Goal: Task Accomplishment & Management: Complete application form

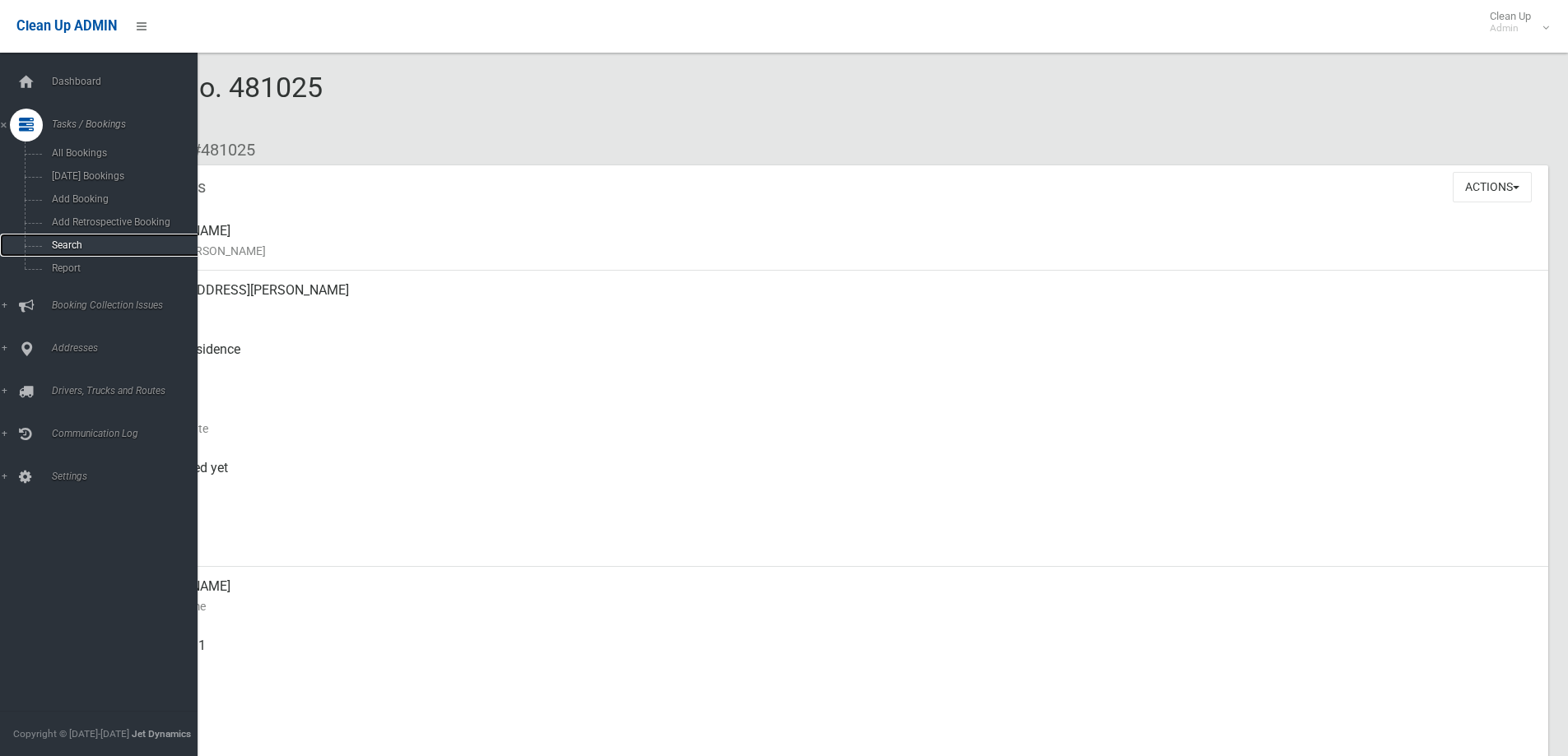
click at [67, 249] on span "Search" at bounding box center [122, 245] width 149 height 12
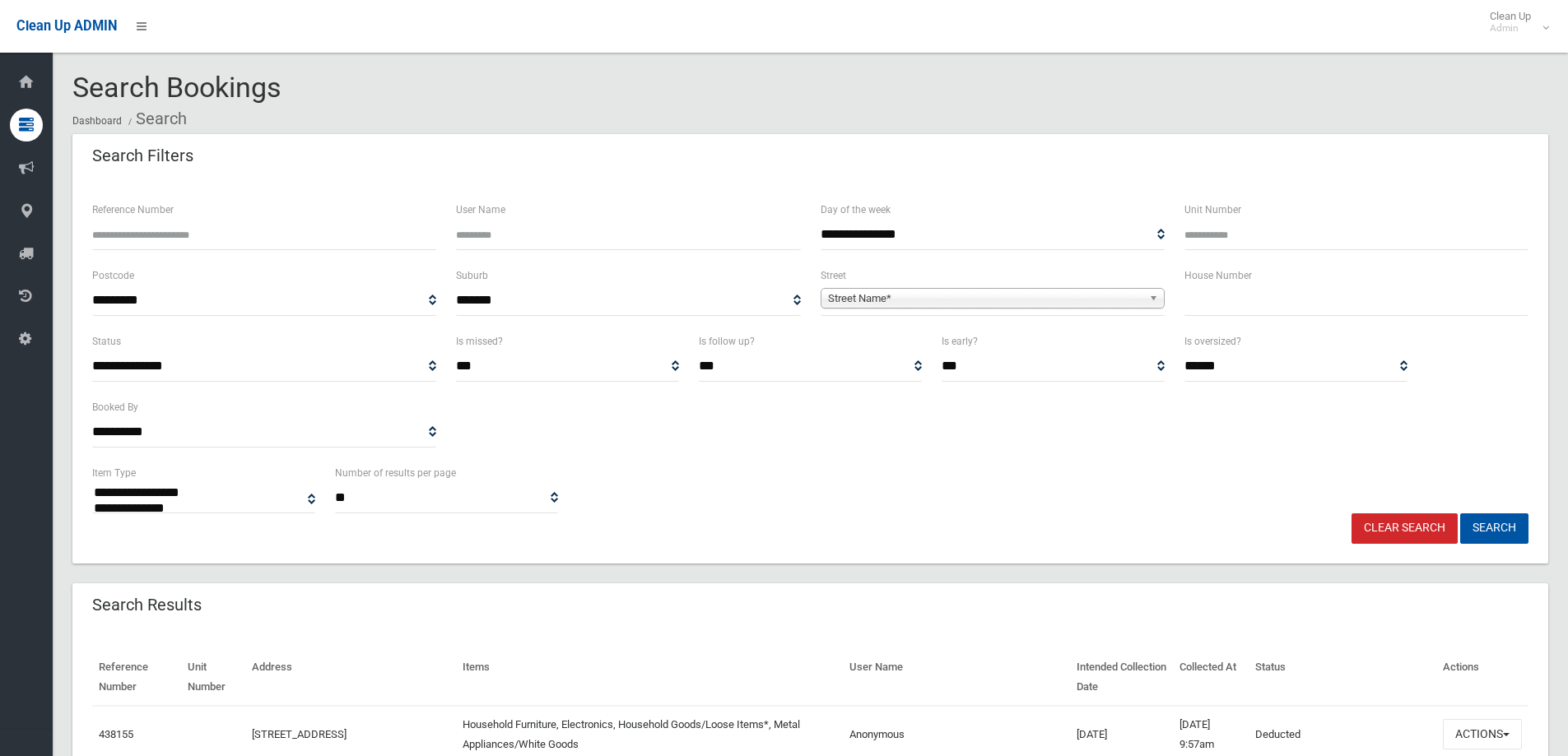
select select
click at [854, 299] on span "Street Name*" at bounding box center [985, 299] width 314 height 20
type input "********"
click at [989, 345] on li "Birrelle a Avenue (EARLWOOD 2206)" at bounding box center [992, 344] width 336 height 21
click at [1246, 299] on input "text" at bounding box center [1357, 301] width 344 height 30
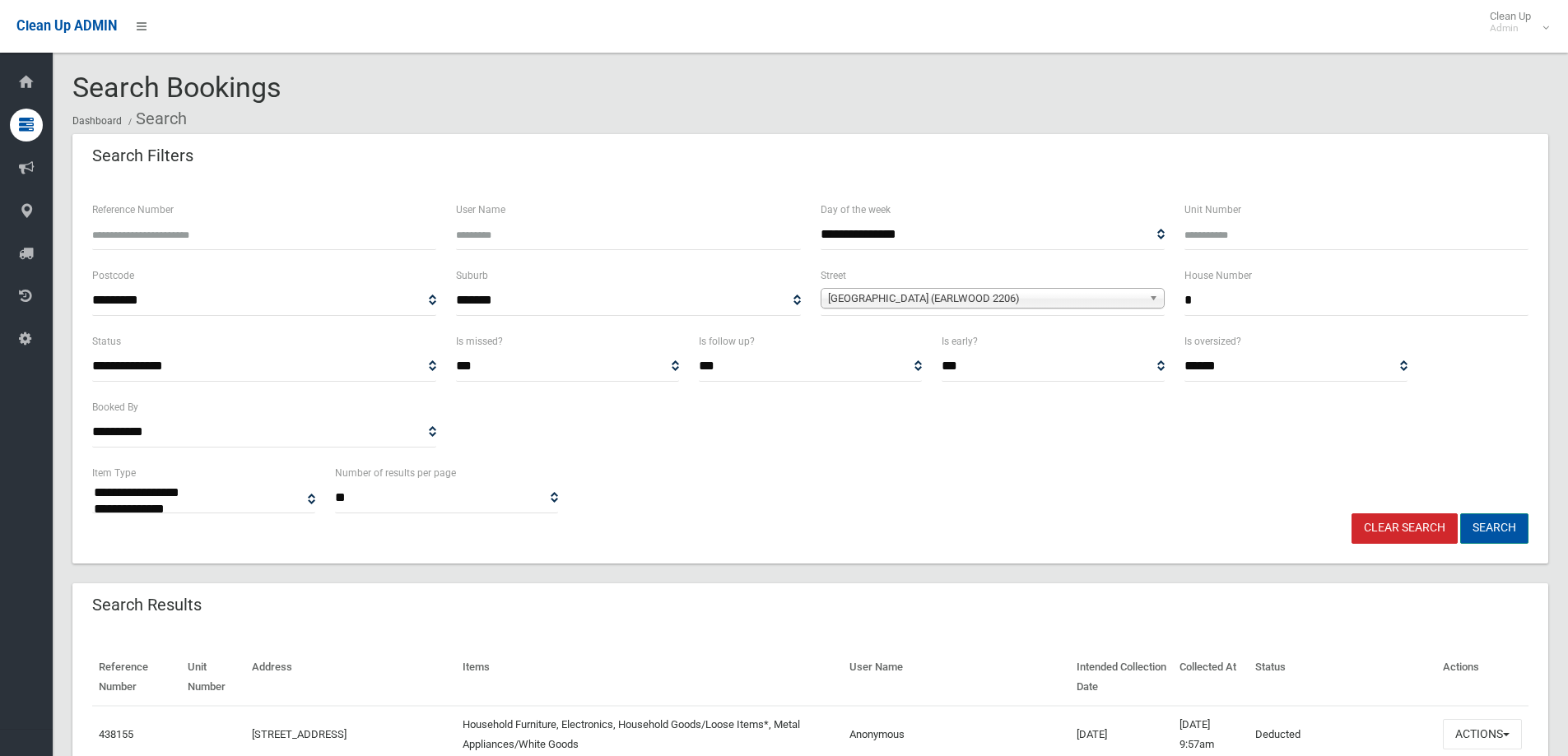
type input "*"
click at [1508, 534] on button "Search" at bounding box center [1494, 528] width 68 height 30
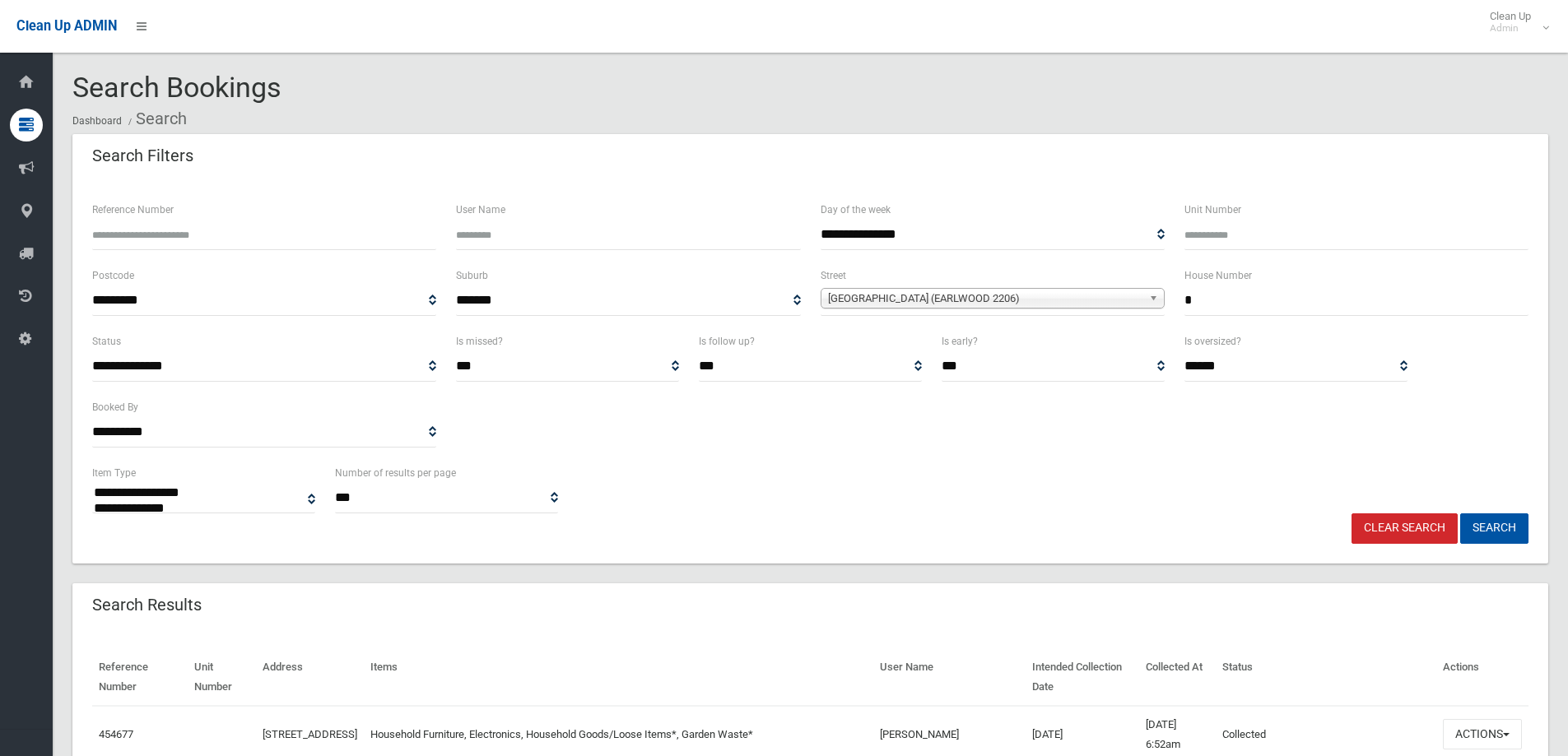
select select
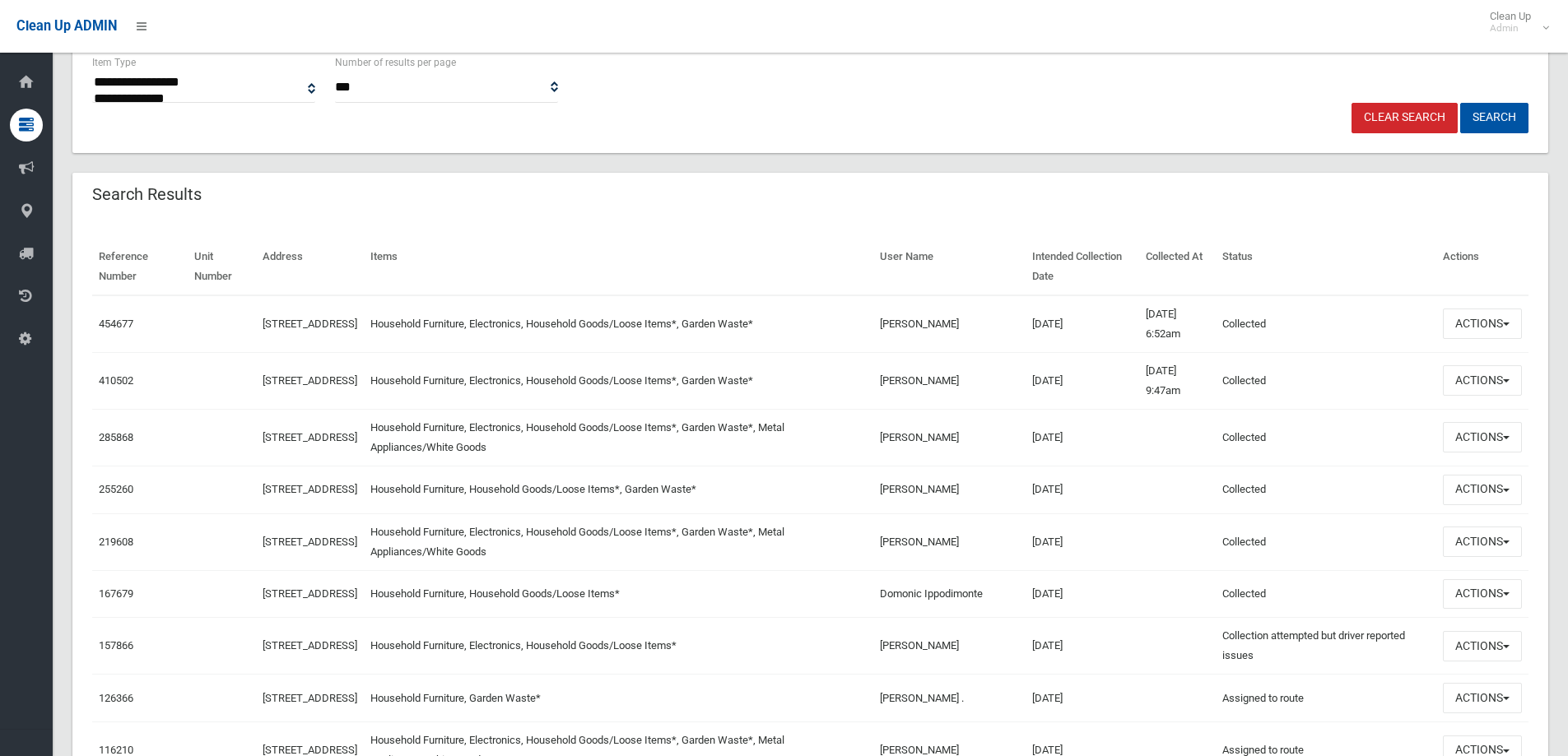
scroll to position [412, 0]
click at [1505, 322] on span "button" at bounding box center [1506, 323] width 6 height 4
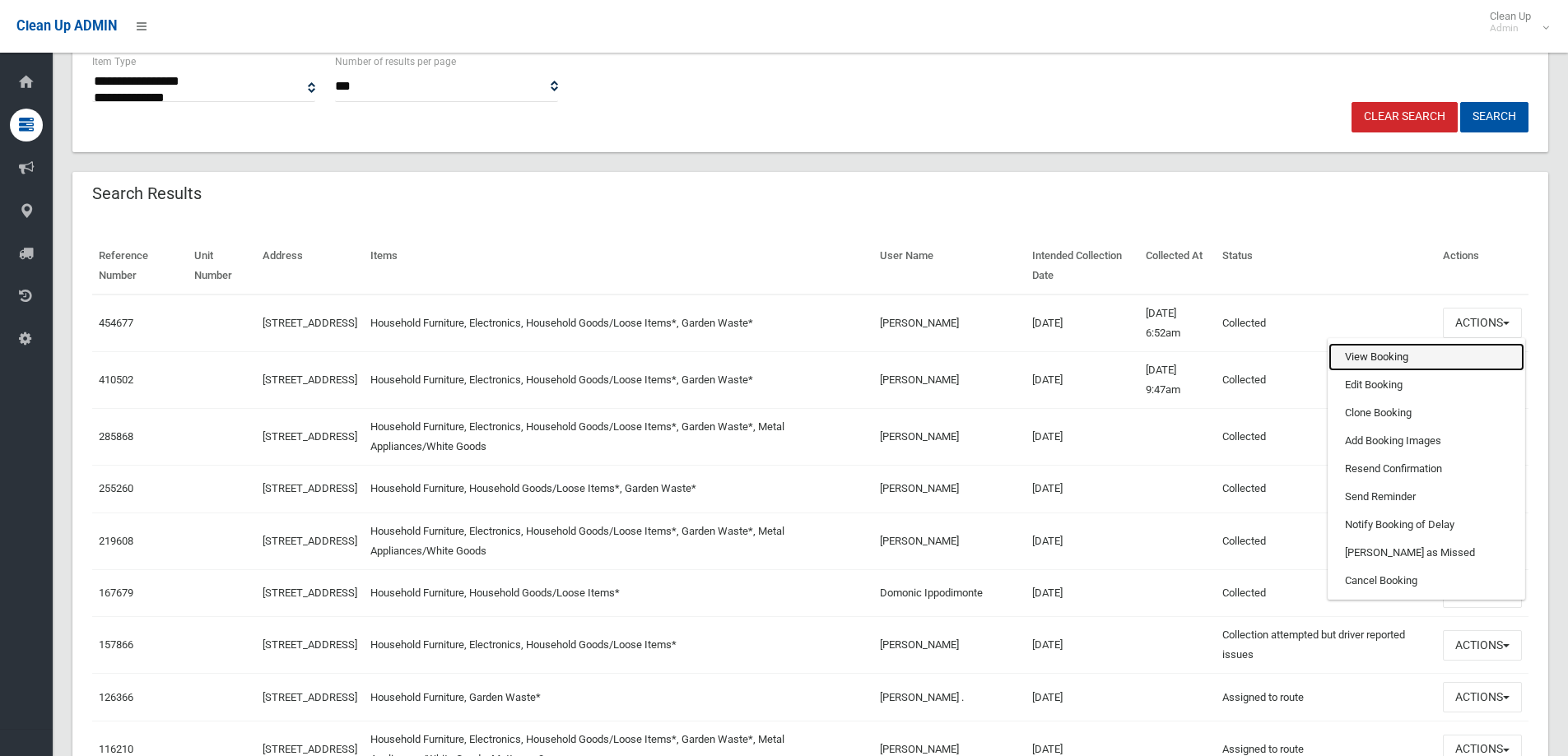
click at [1378, 360] on link "View Booking" at bounding box center [1426, 357] width 196 height 28
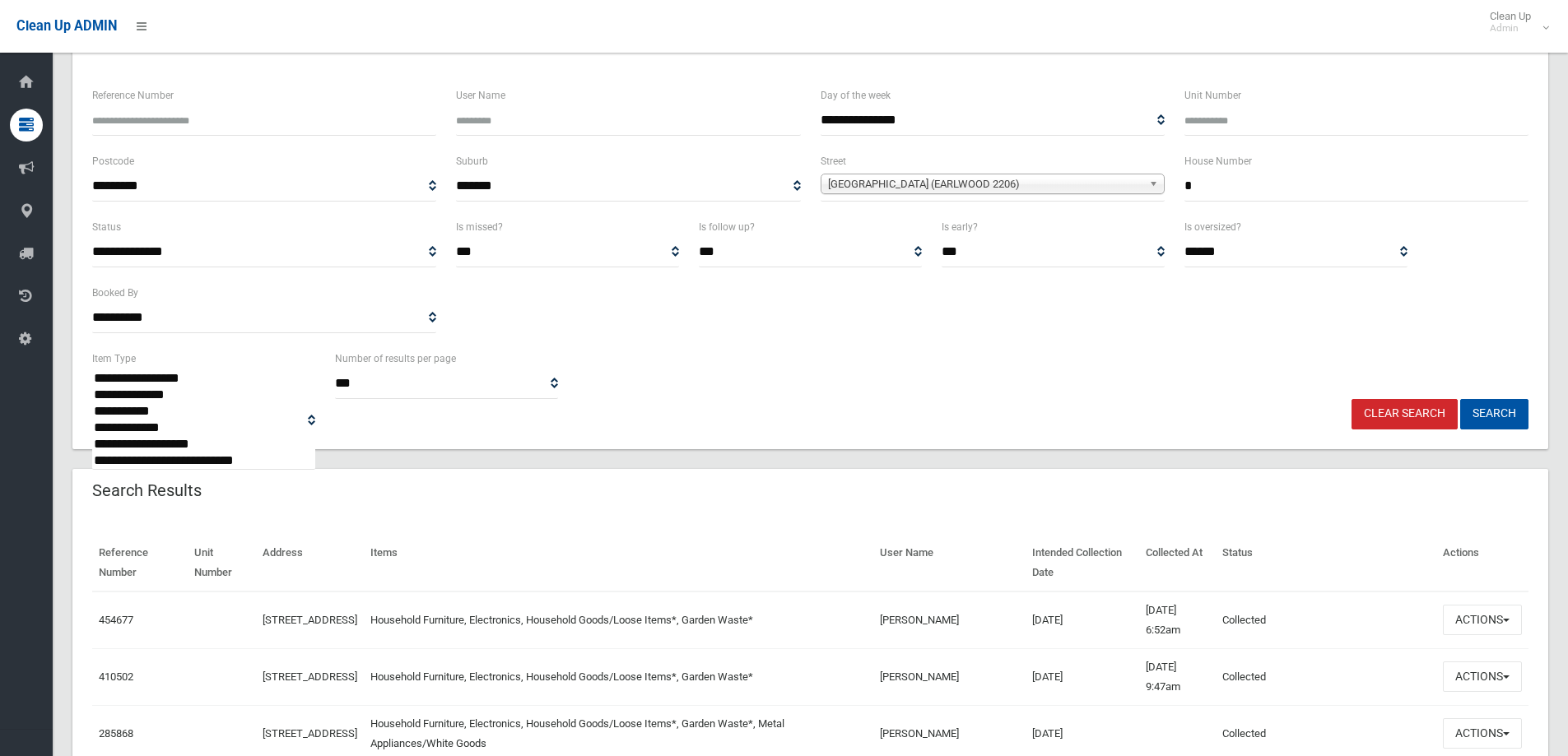
scroll to position [0, 0]
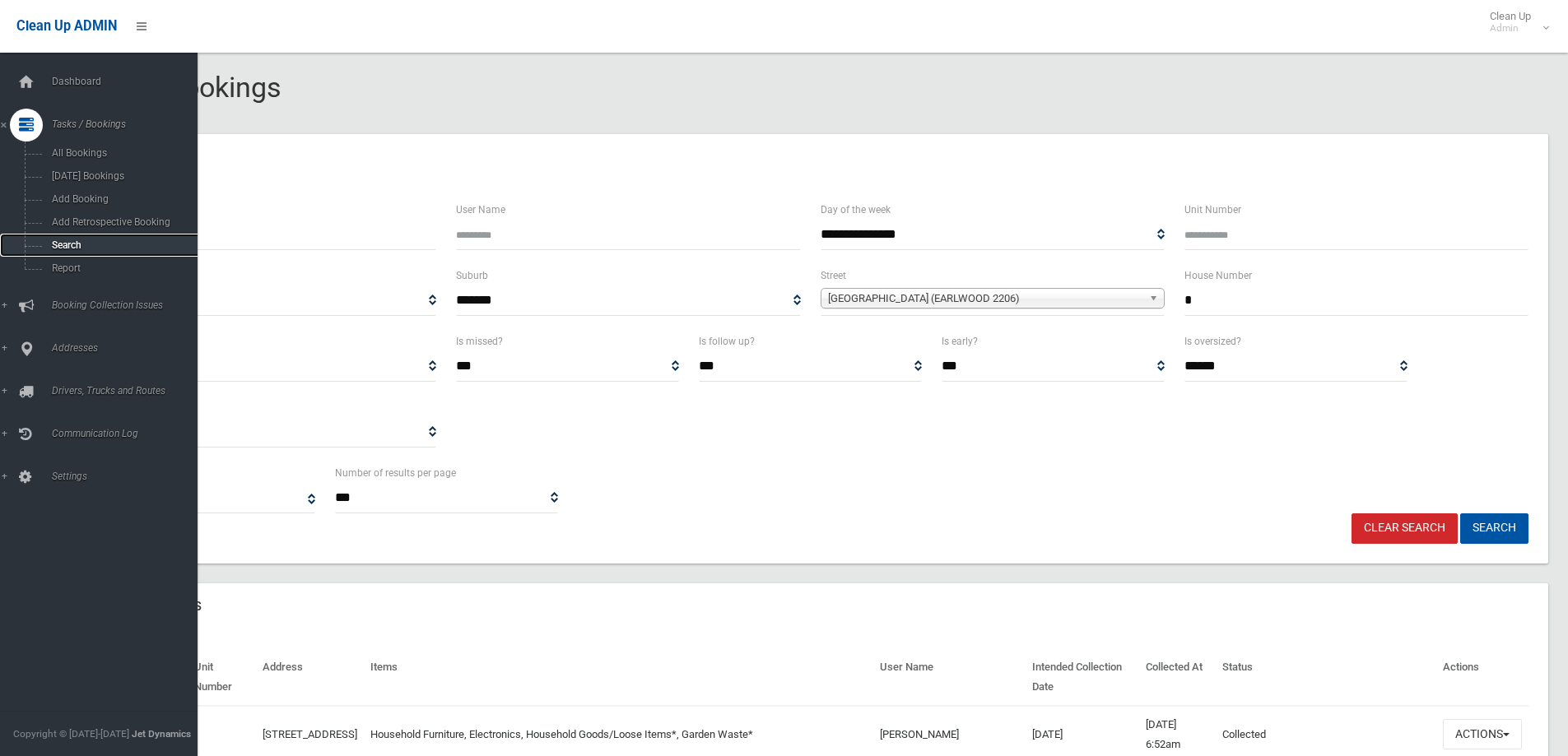
click at [67, 247] on span "Search" at bounding box center [122, 245] width 149 height 12
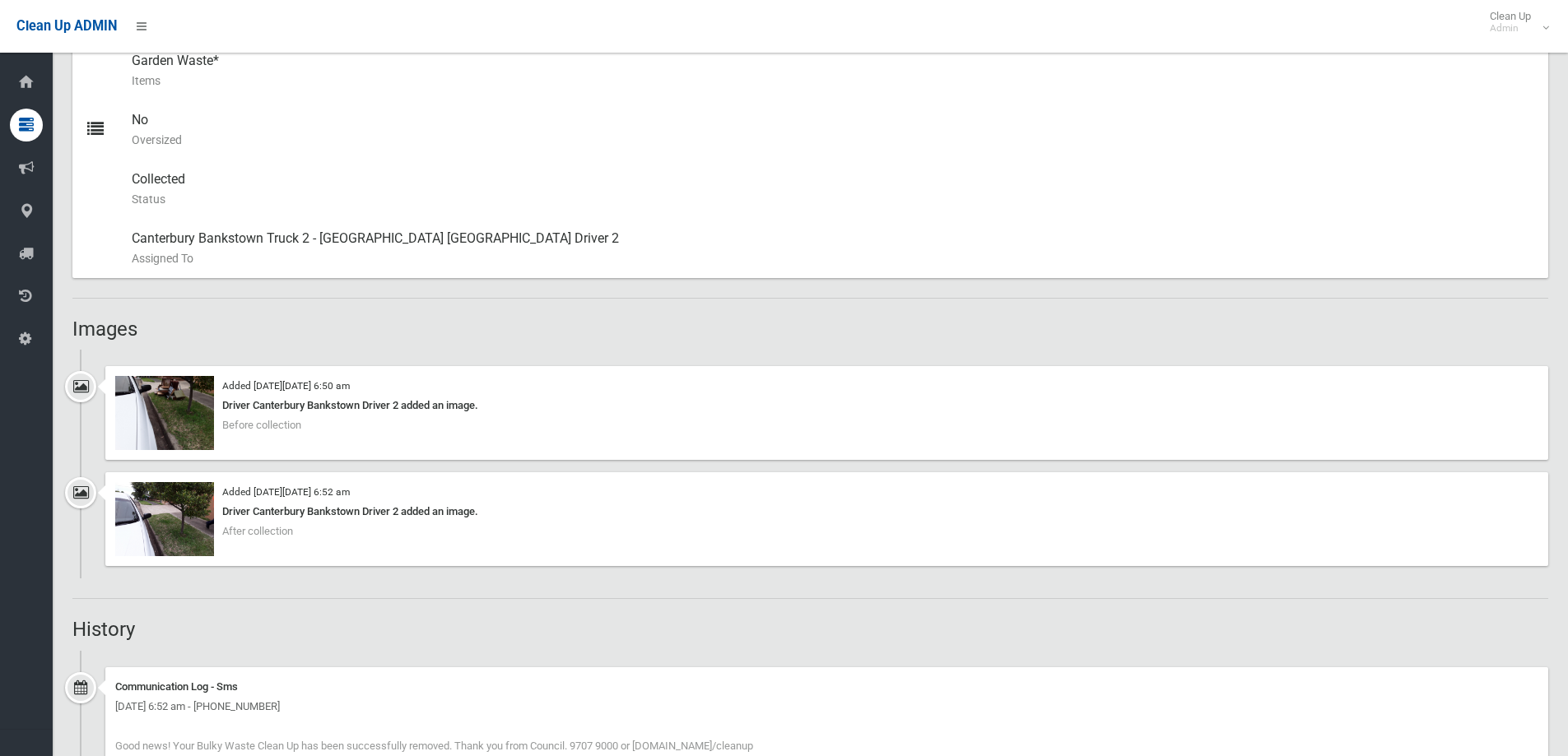
scroll to position [1070, 0]
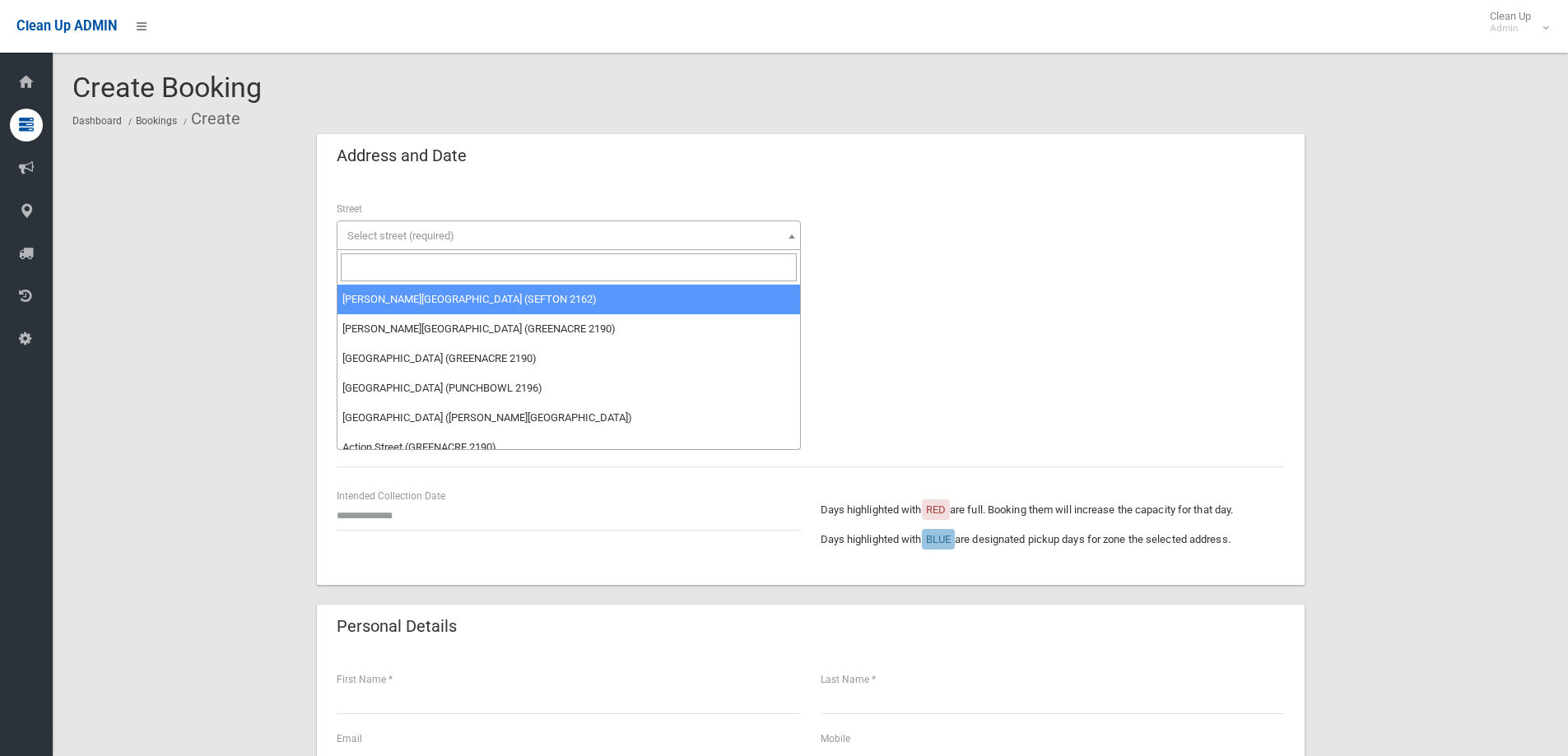
click at [445, 232] on span "Select street (required)" at bounding box center [400, 236] width 107 height 13
click at [439, 270] on input "search" at bounding box center [569, 267] width 456 height 28
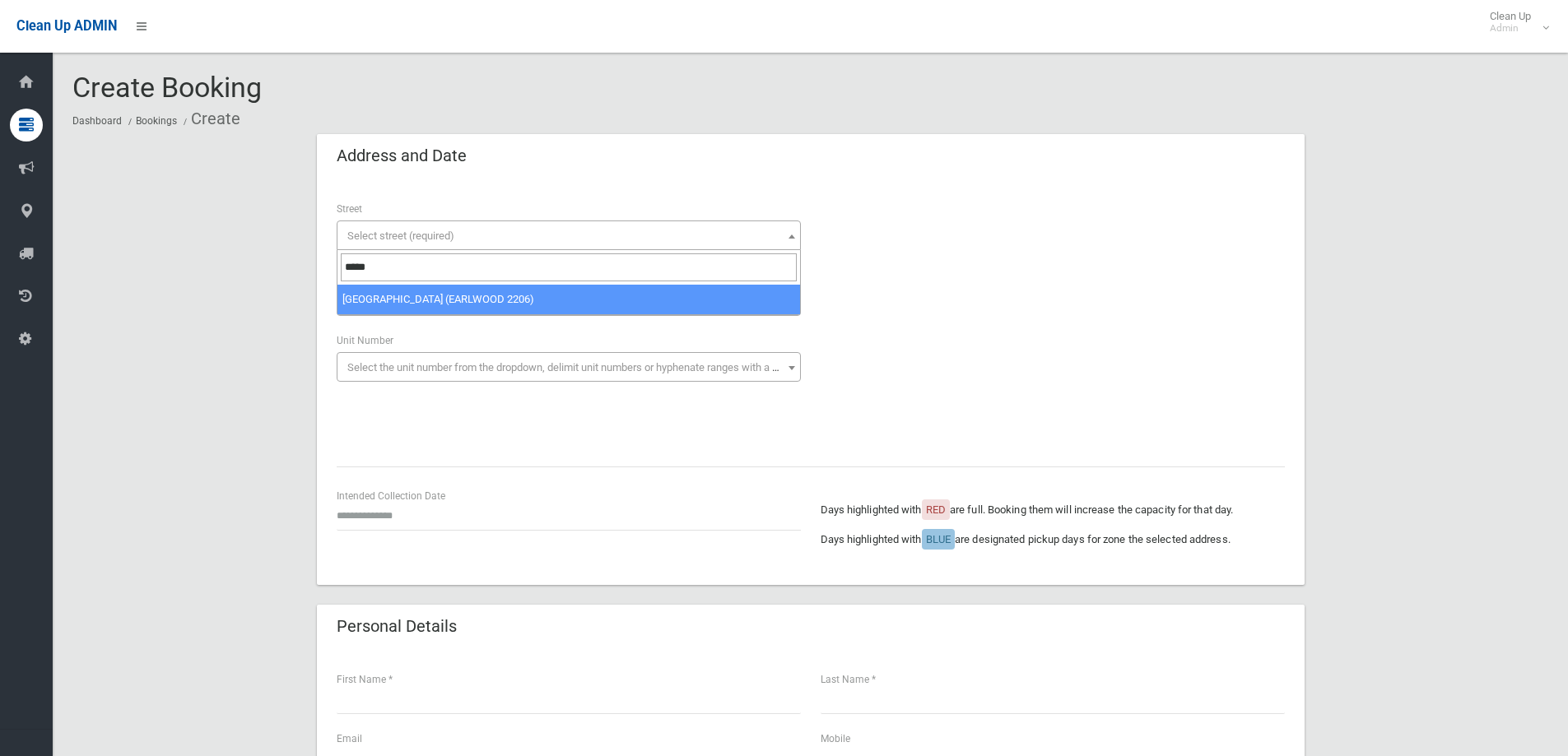
type input "*****"
select select "***"
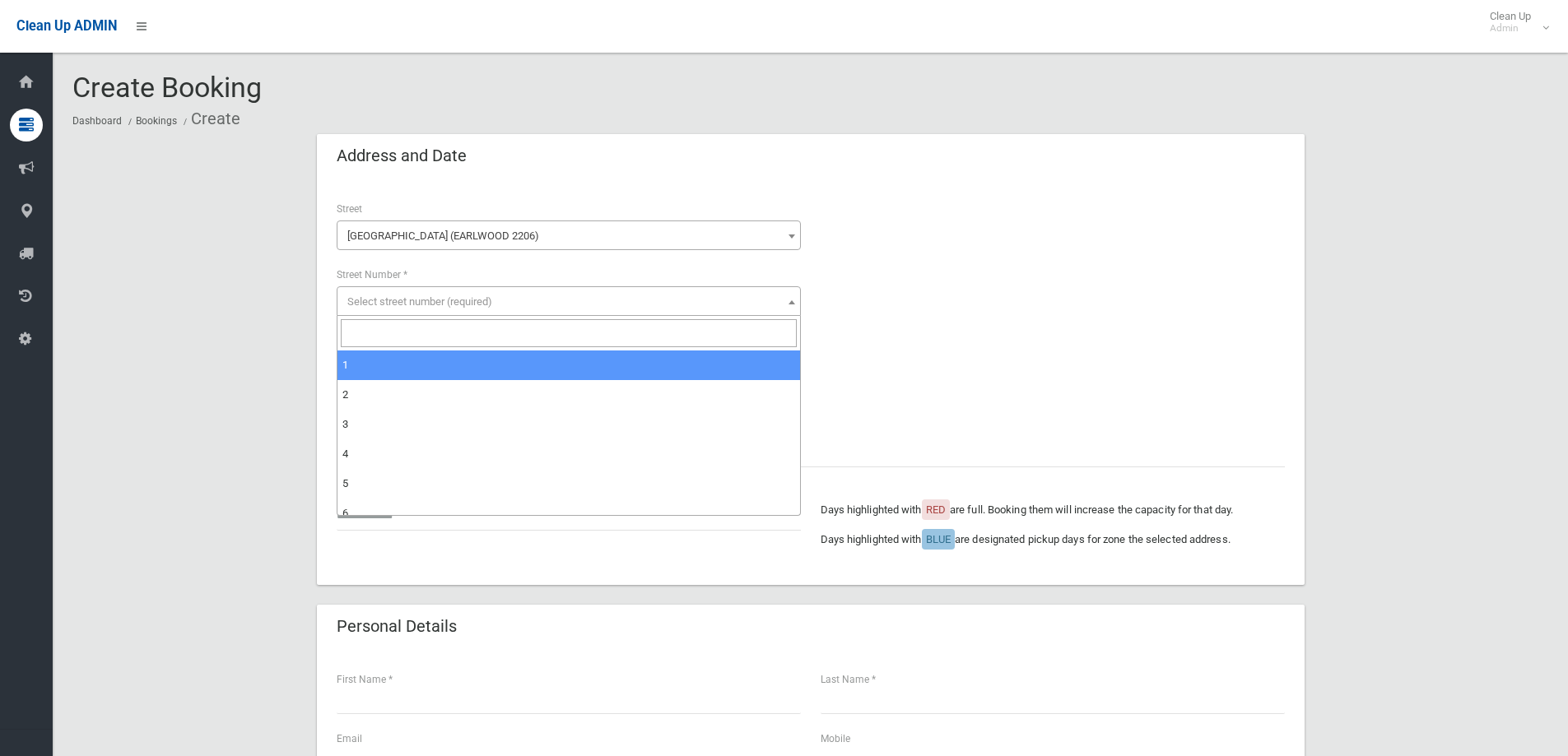
click at [425, 305] on span "Select street number (required)" at bounding box center [419, 301] width 145 height 13
click at [405, 339] on input "search" at bounding box center [569, 333] width 456 height 28
type input "*"
select select "*"
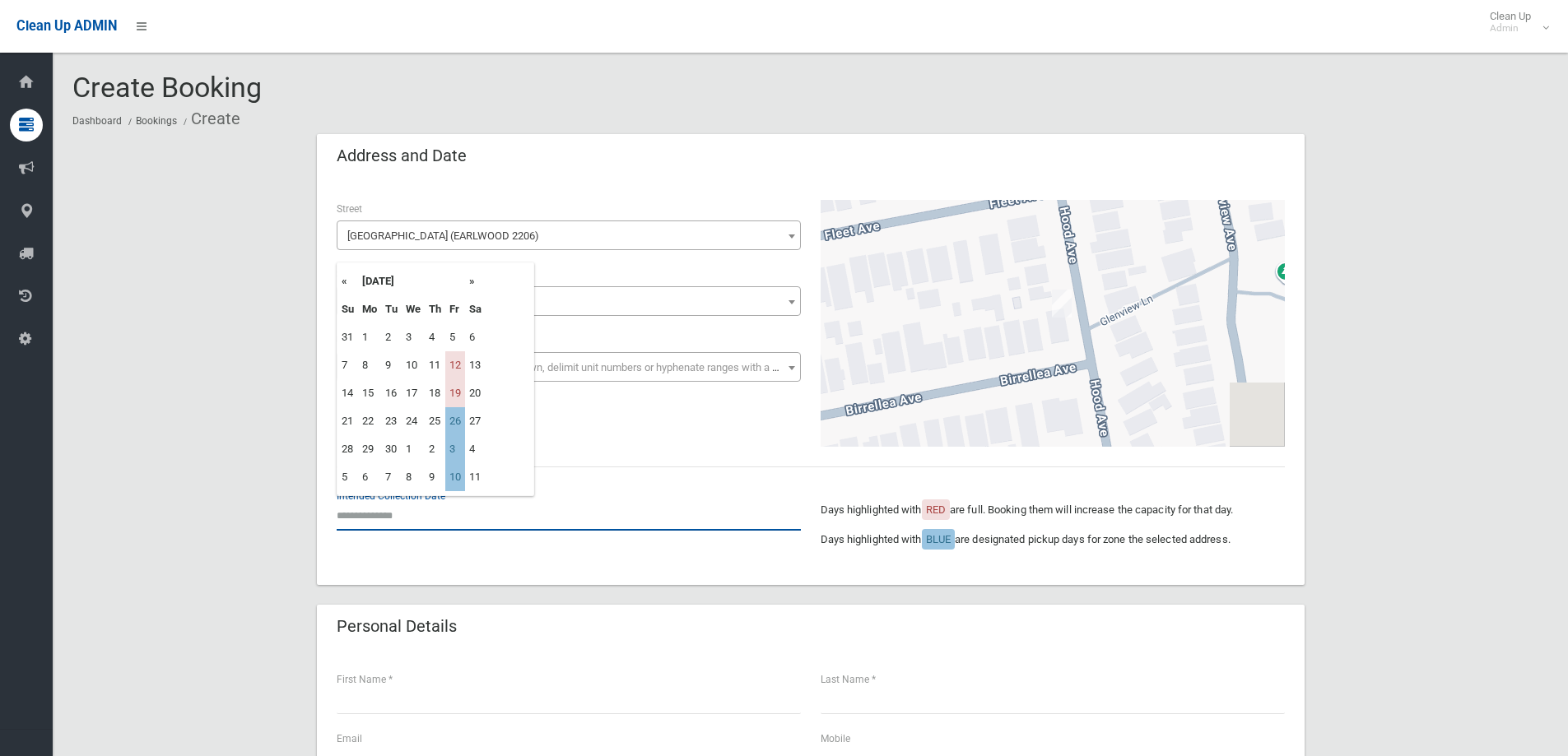
click at [392, 522] on input "text" at bounding box center [569, 515] width 465 height 30
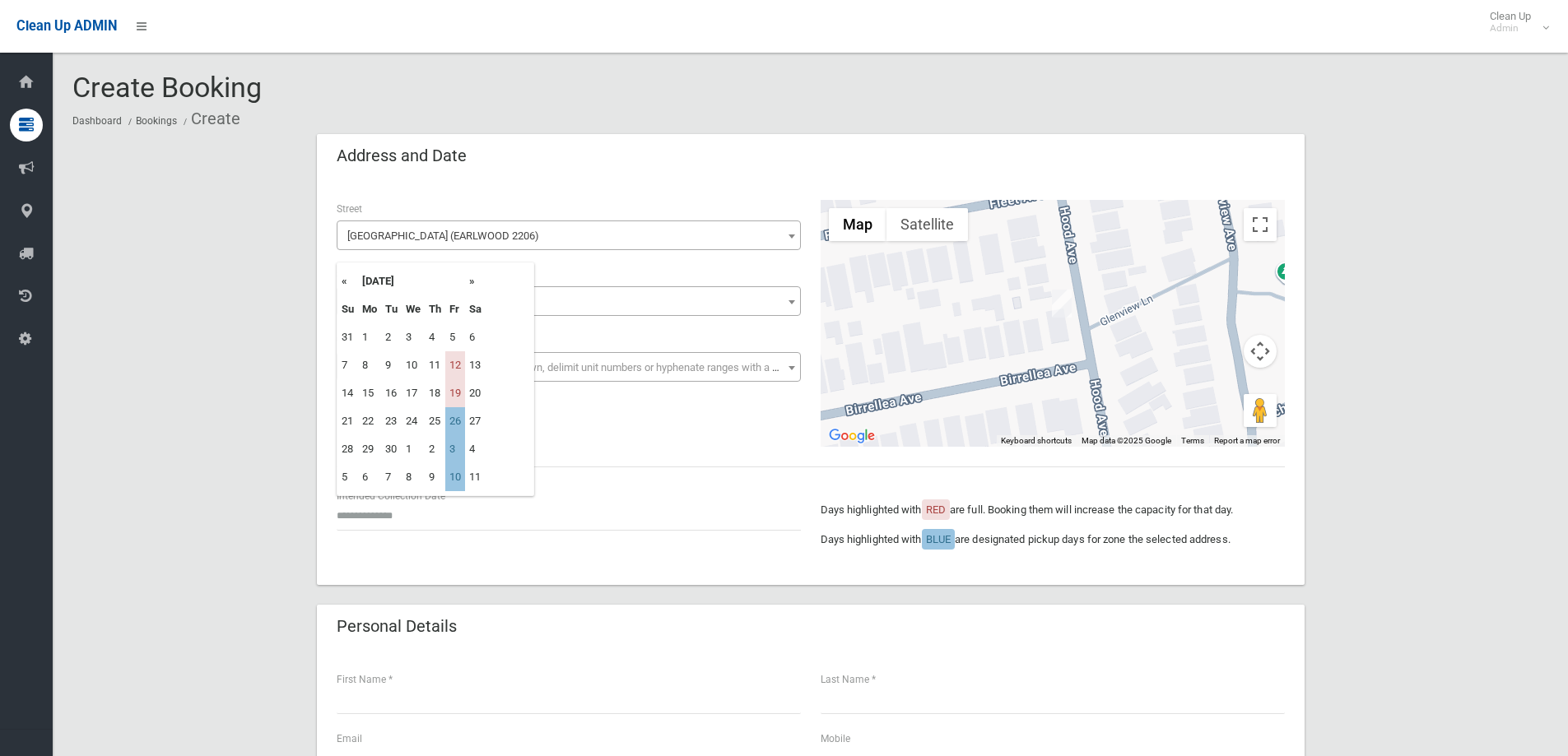
click at [478, 281] on th "»" at bounding box center [476, 281] width 21 height 28
click at [477, 280] on th "»" at bounding box center [476, 281] width 21 height 28
click at [456, 424] on td "21" at bounding box center [456, 421] width 20 height 28
type input "**********"
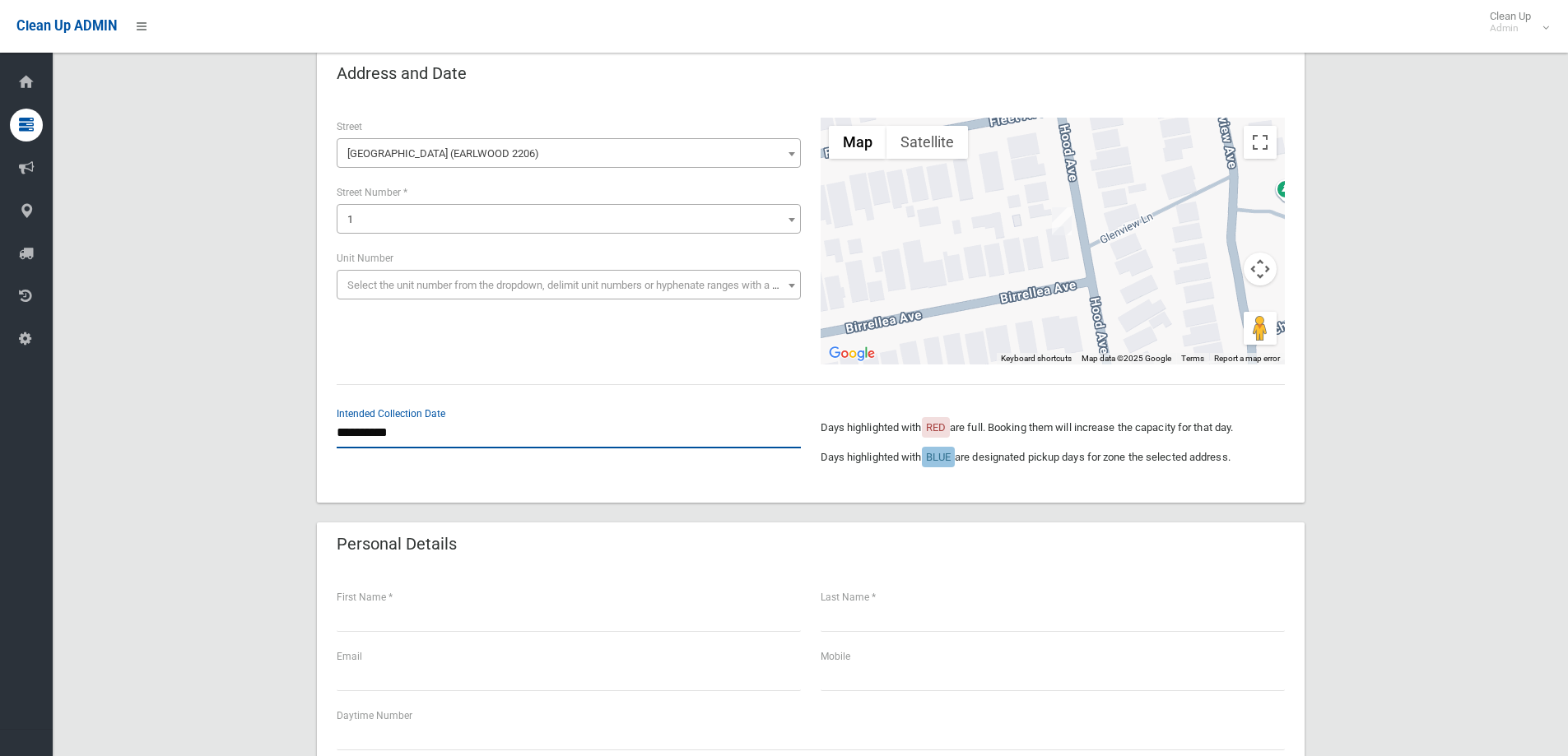
click at [432, 436] on input "**********" at bounding box center [569, 433] width 465 height 30
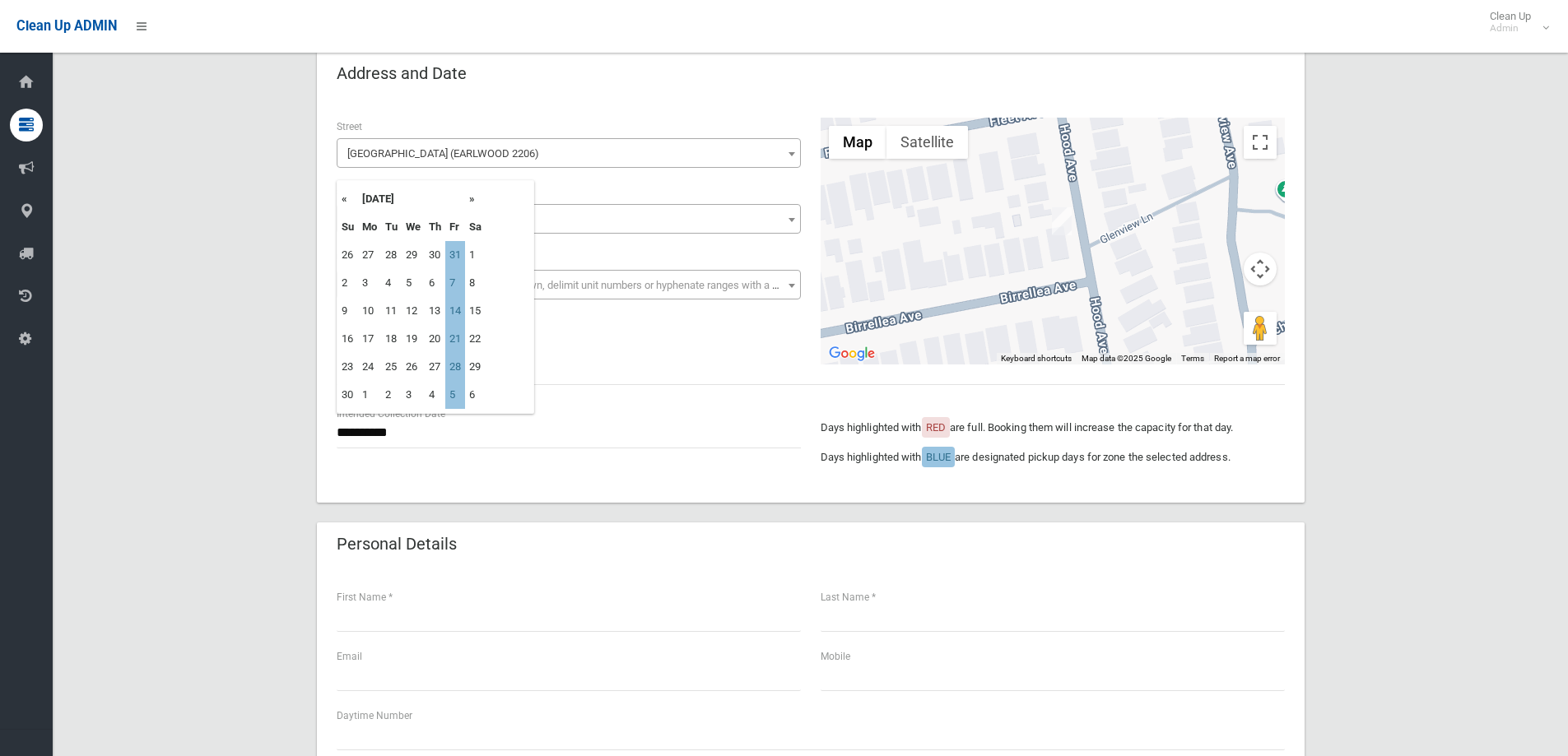
click at [620, 384] on hr at bounding box center [811, 384] width 948 height 1
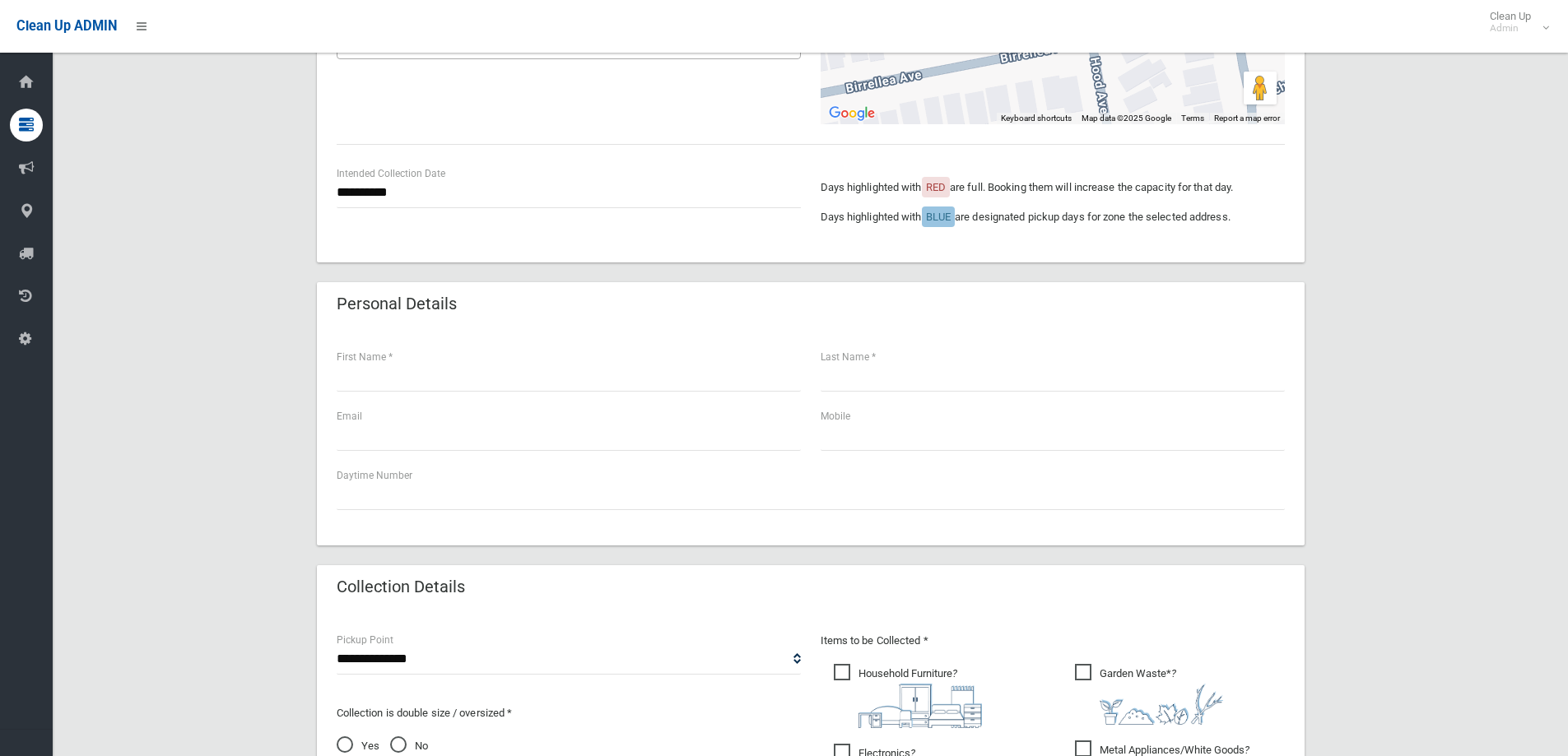
scroll to position [329, 0]
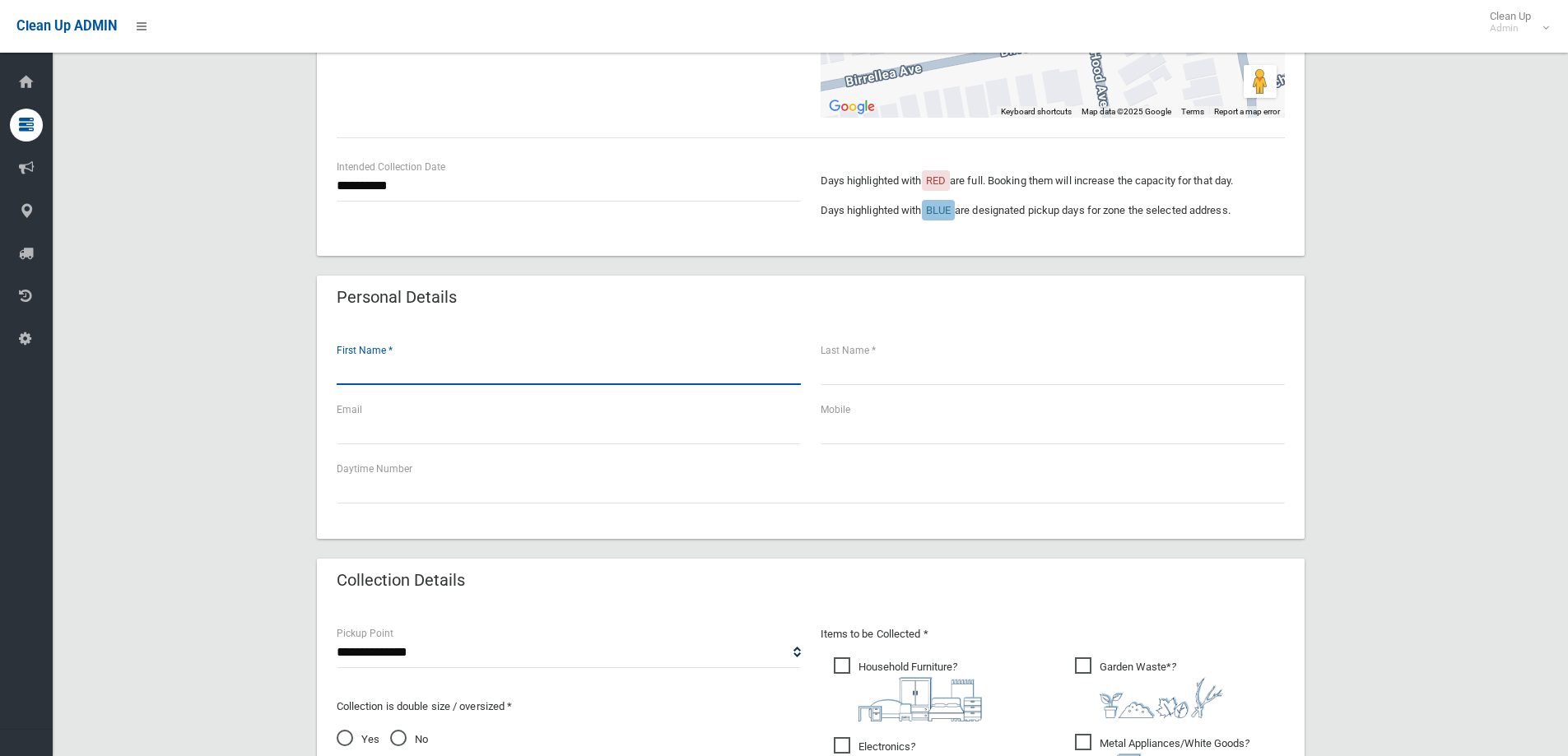
click at [394, 379] on input "text" at bounding box center [569, 369] width 465 height 30
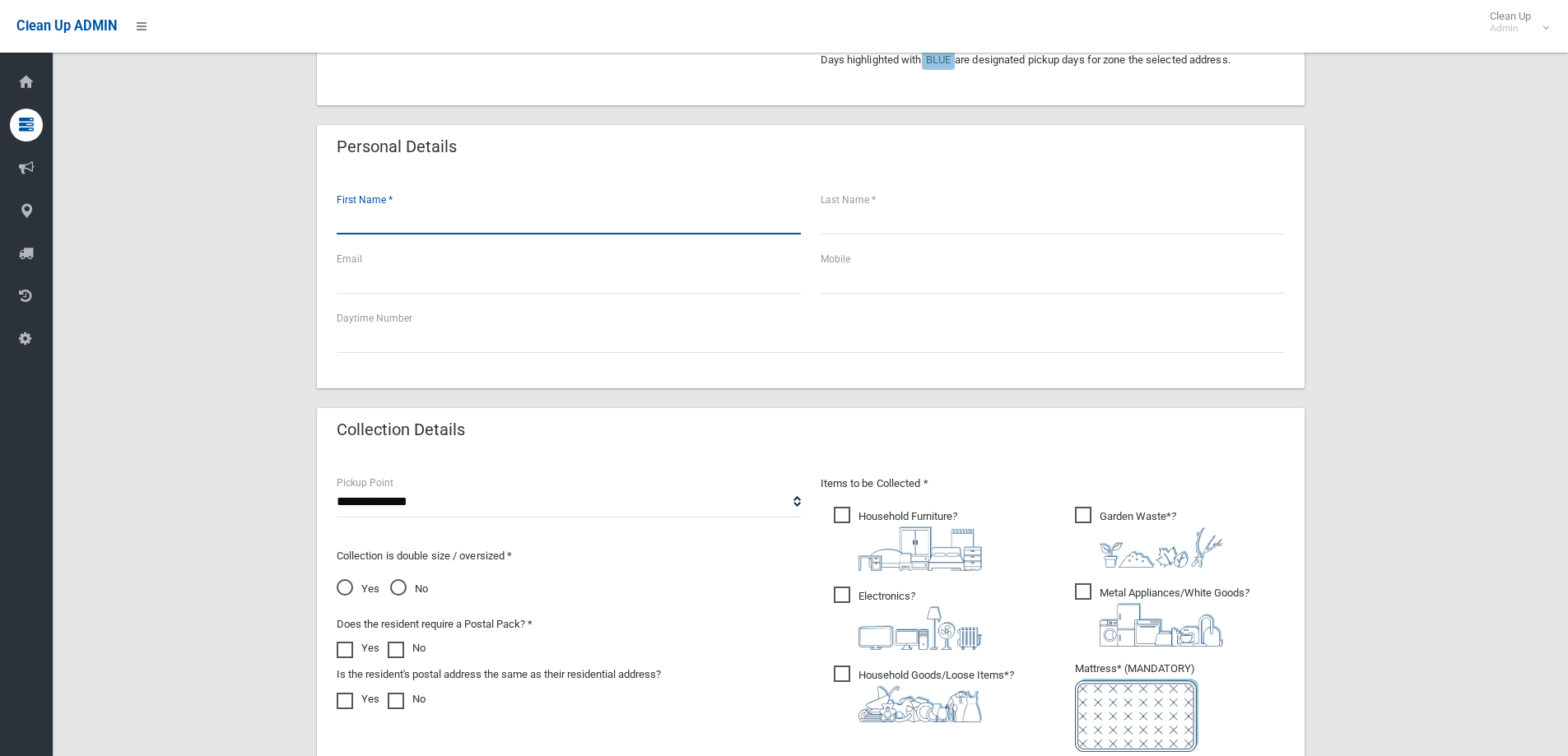
scroll to position [494, 0]
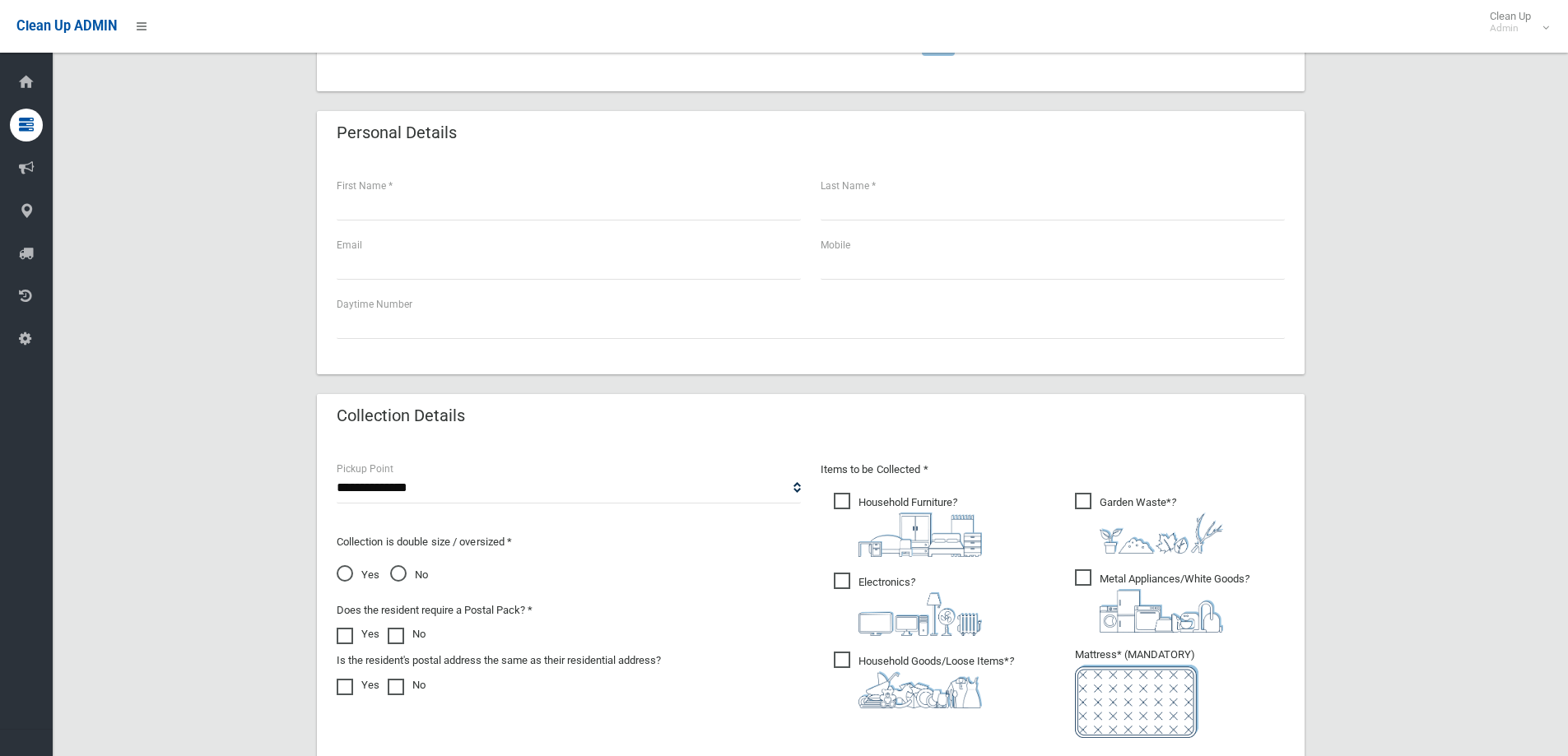
click at [843, 509] on span "Household Furniture ?" at bounding box center [907, 525] width 149 height 64
click at [1090, 500] on span "Garden Waste* ?" at bounding box center [1149, 523] width 149 height 61
click at [1086, 574] on span "Metal Appliances/White Goods ?" at bounding box center [1163, 601] width 175 height 64
click at [841, 574] on span "Electronics ?" at bounding box center [907, 605] width 149 height 64
click at [843, 661] on span "Household Goods/Loose Items* ?" at bounding box center [924, 680] width 180 height 56
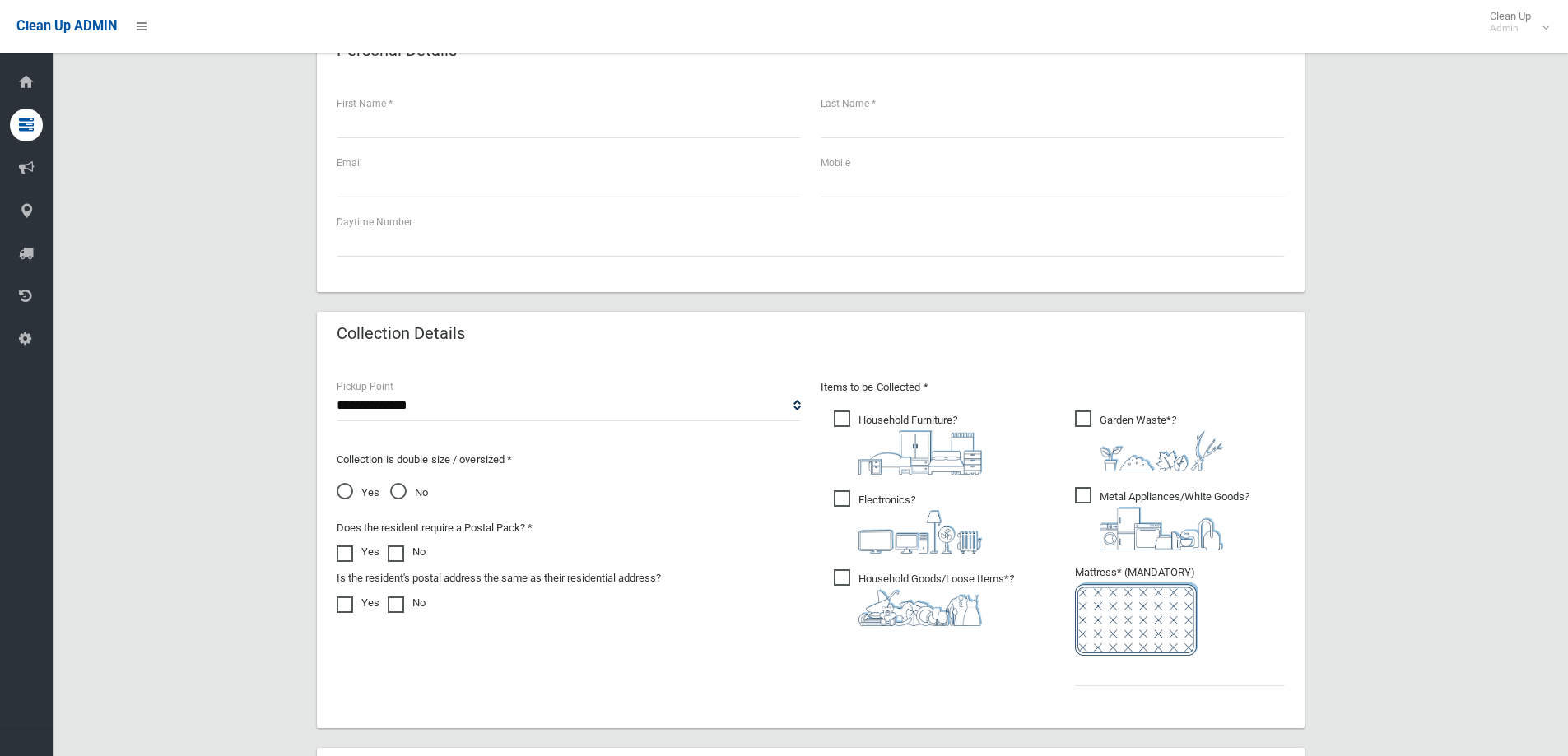
scroll to position [741, 0]
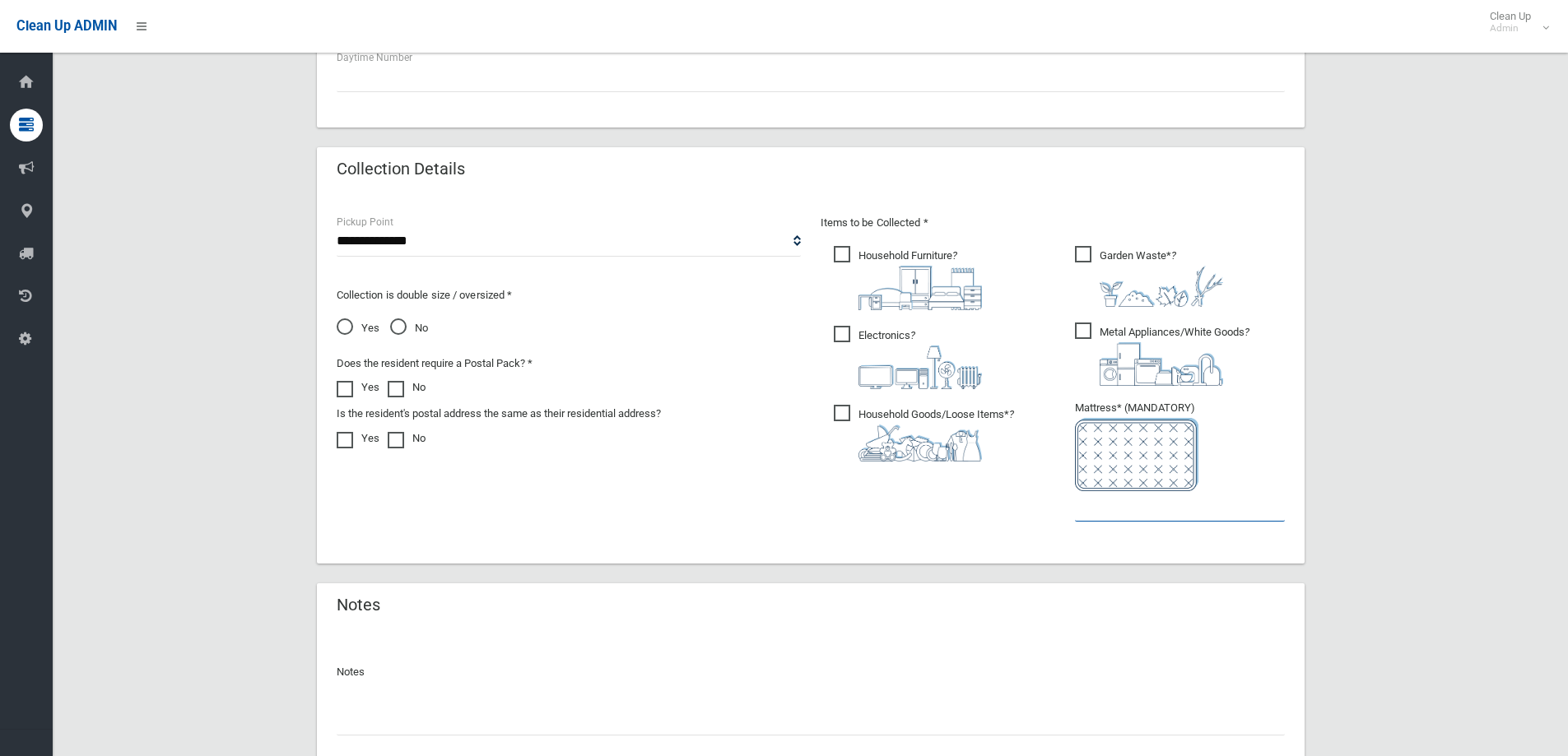
click at [1099, 516] on input "text" at bounding box center [1180, 506] width 210 height 30
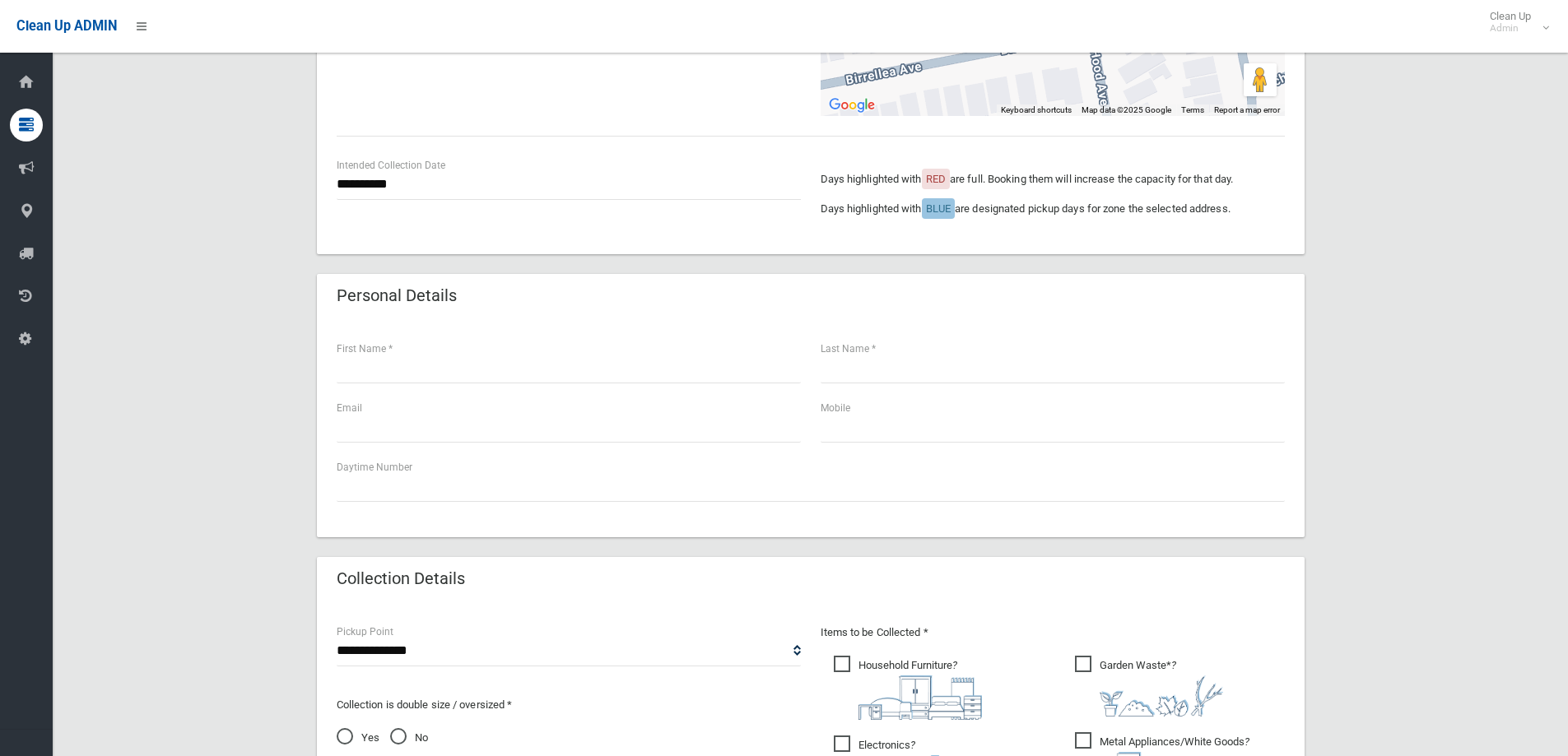
scroll to position [329, 0]
type input "*"
click at [430, 652] on select "**********" at bounding box center [569, 652] width 465 height 30
select select "*"
click at [337, 638] on select "**********" at bounding box center [569, 652] width 465 height 30
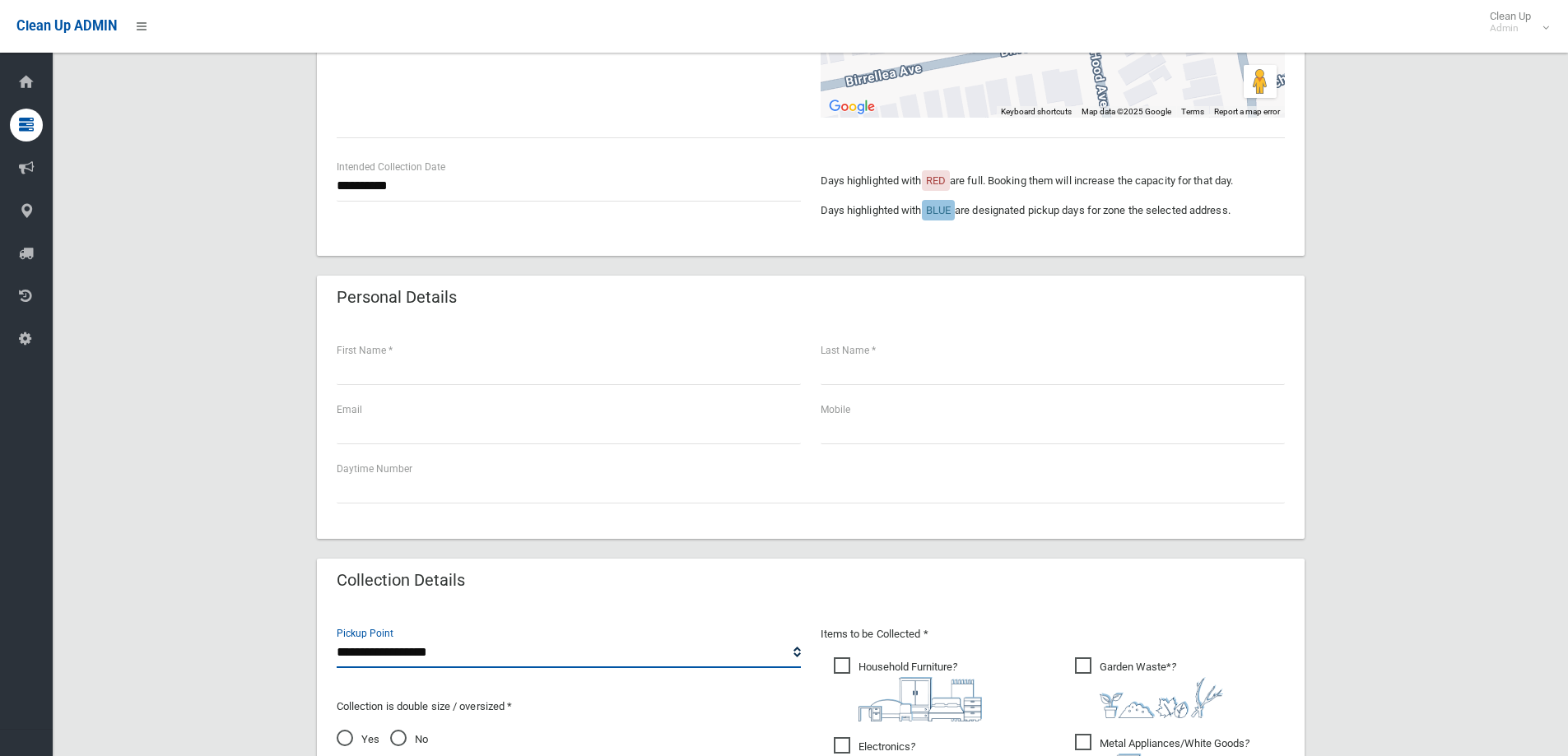
scroll to position [494, 0]
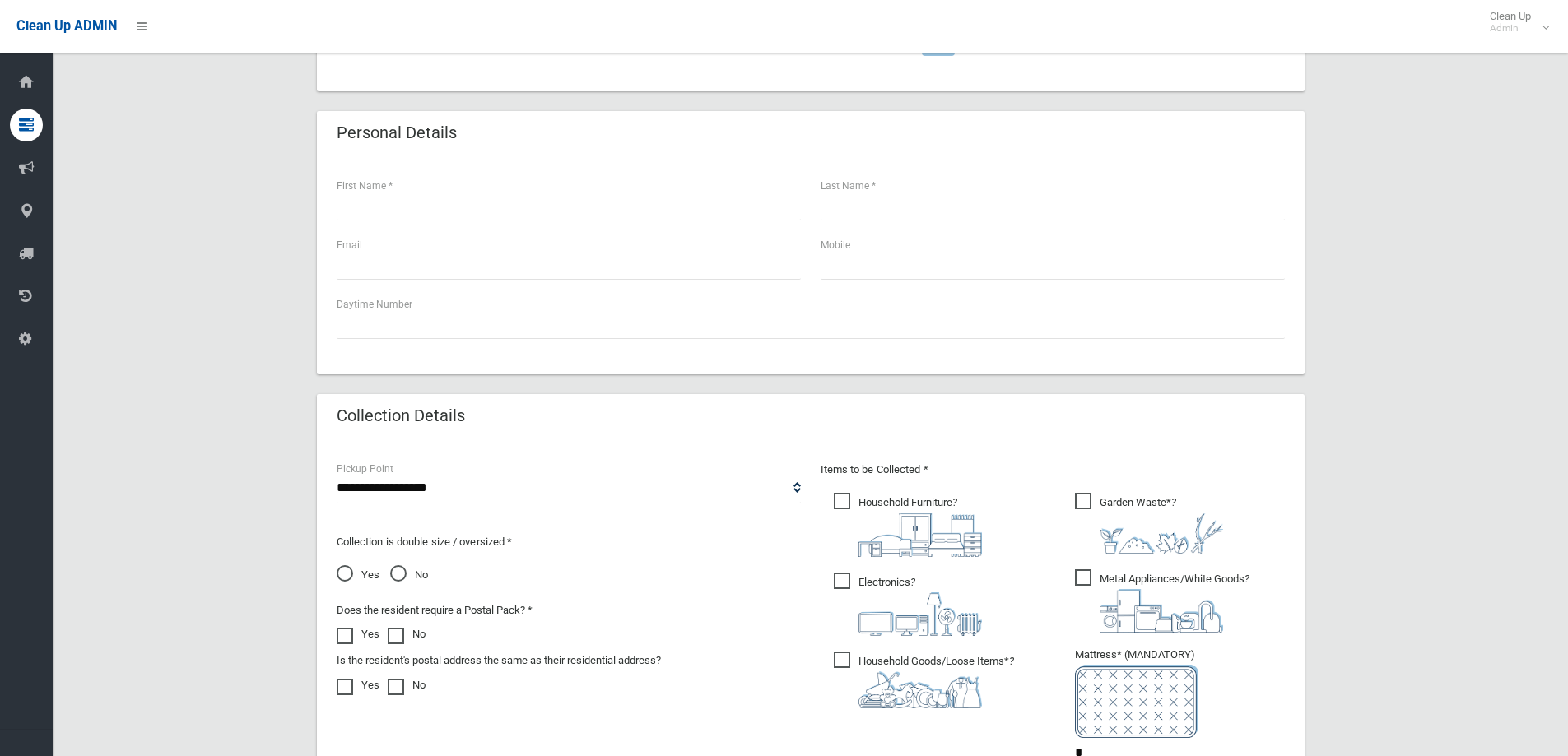
click at [402, 569] on span "No" at bounding box center [409, 576] width 38 height 20
click at [1083, 504] on span "Garden Waste* ?" at bounding box center [1149, 523] width 149 height 61
click at [1089, 575] on span "Metal Appliances/White Goods ?" at bounding box center [1163, 601] width 175 height 64
drag, startPoint x: 851, startPoint y: 649, endPoint x: 868, endPoint y: 644, distance: 17.7
click at [851, 649] on label "Household Goods/Loose Items* ?" at bounding box center [924, 679] width 180 height 60
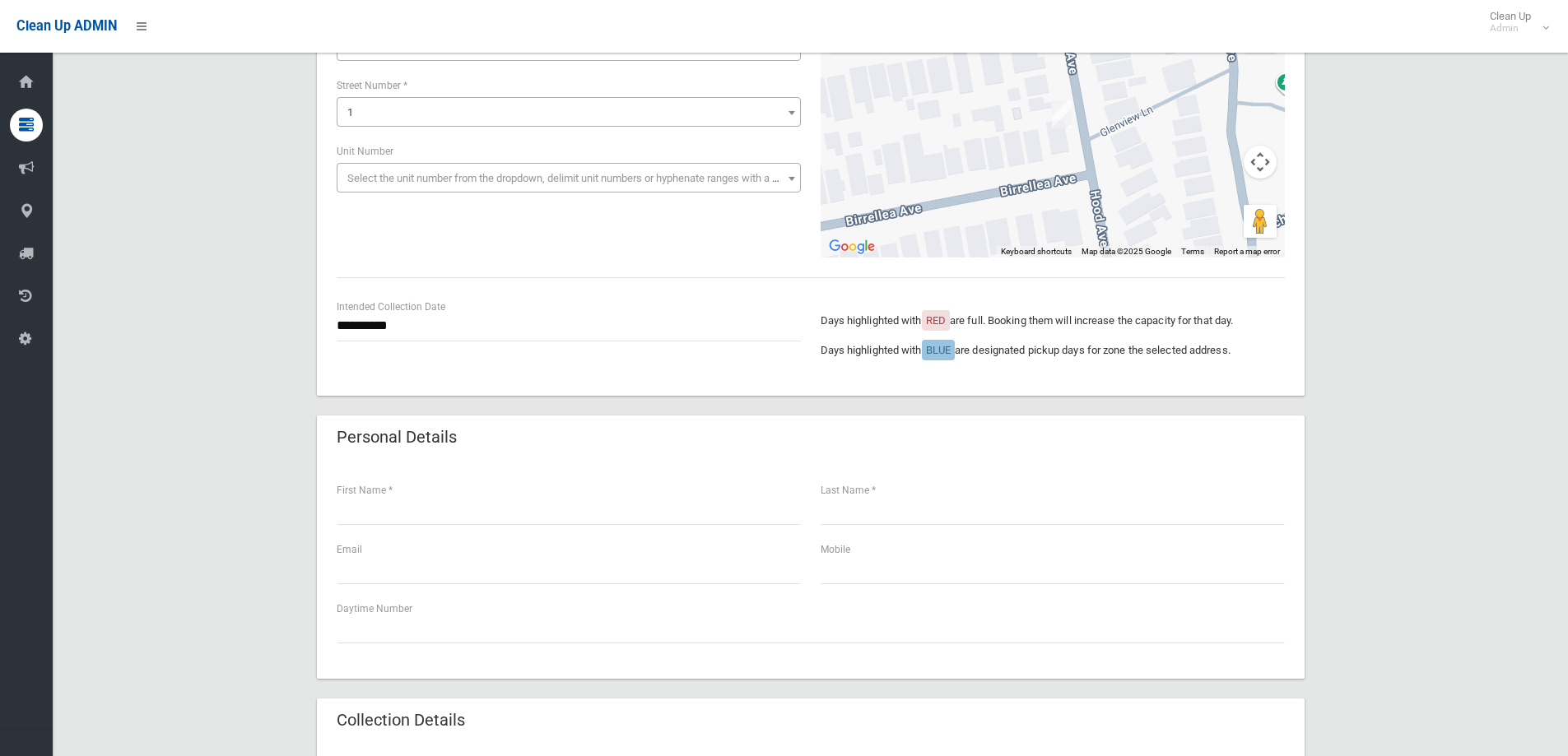
scroll to position [247, 0]
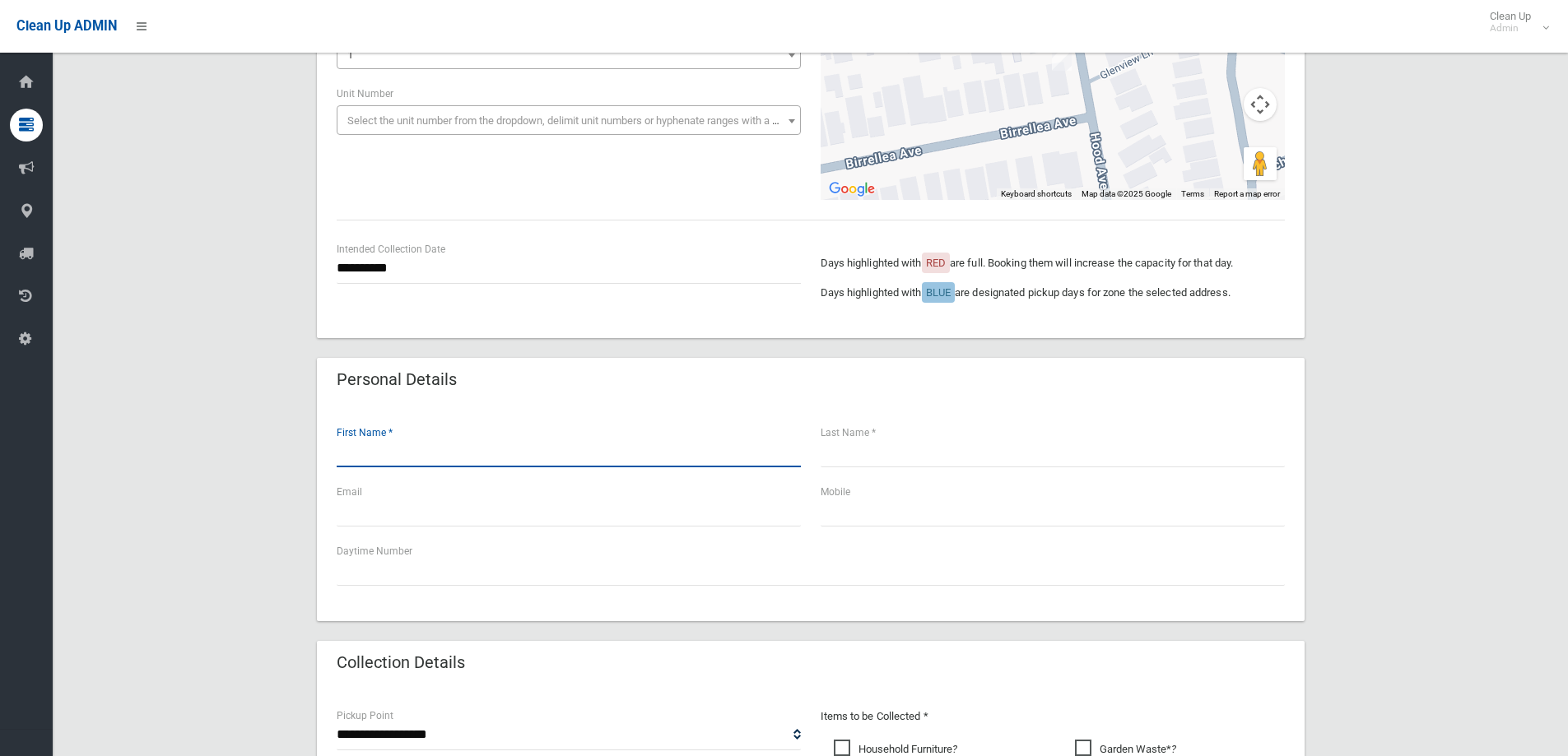
click at [454, 457] on input "text" at bounding box center [569, 452] width 465 height 30
type input "*******"
click at [935, 456] on input "text" at bounding box center [1053, 452] width 465 height 30
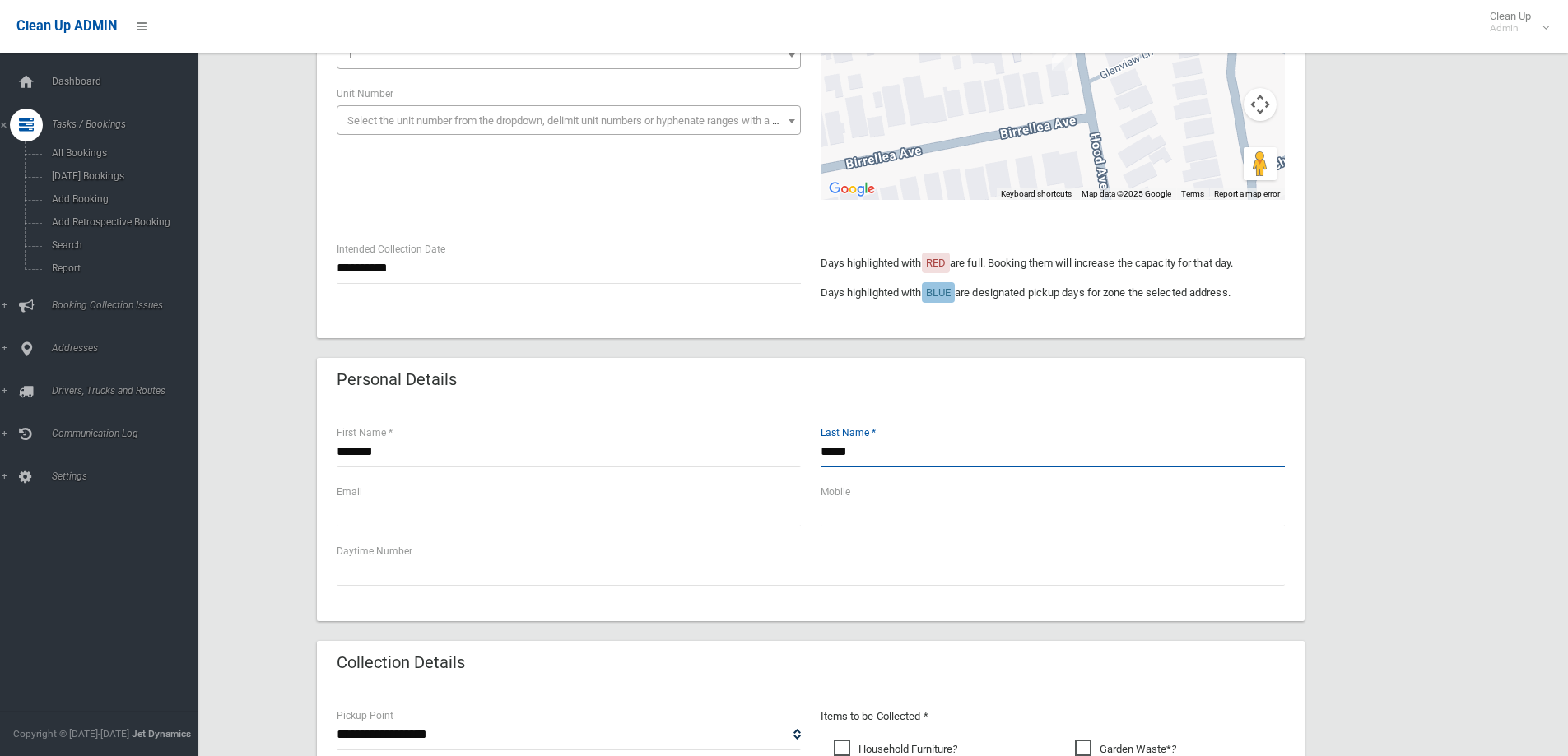
type input "*****"
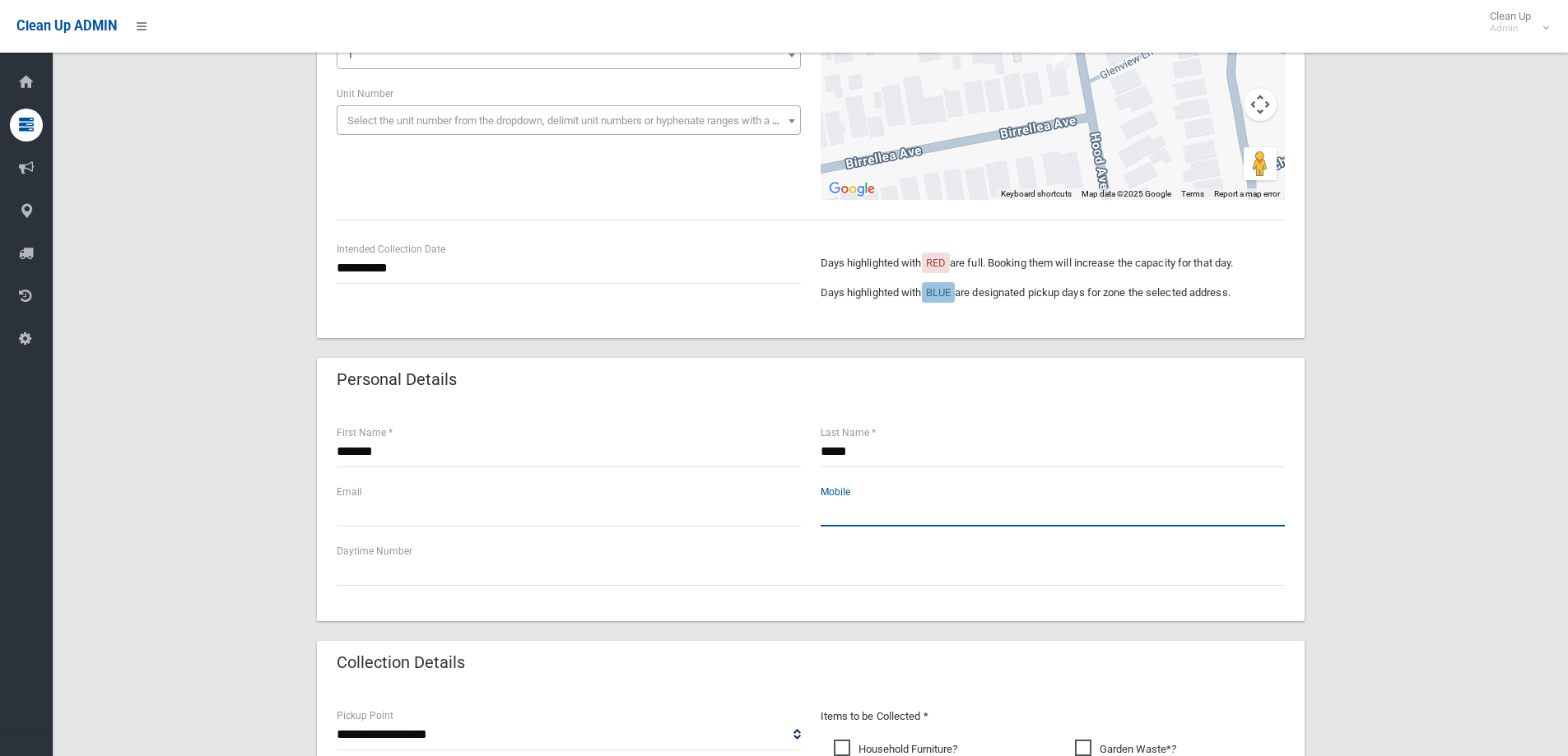
click at [847, 524] on input "text" at bounding box center [1053, 511] width 465 height 30
type input "**********"
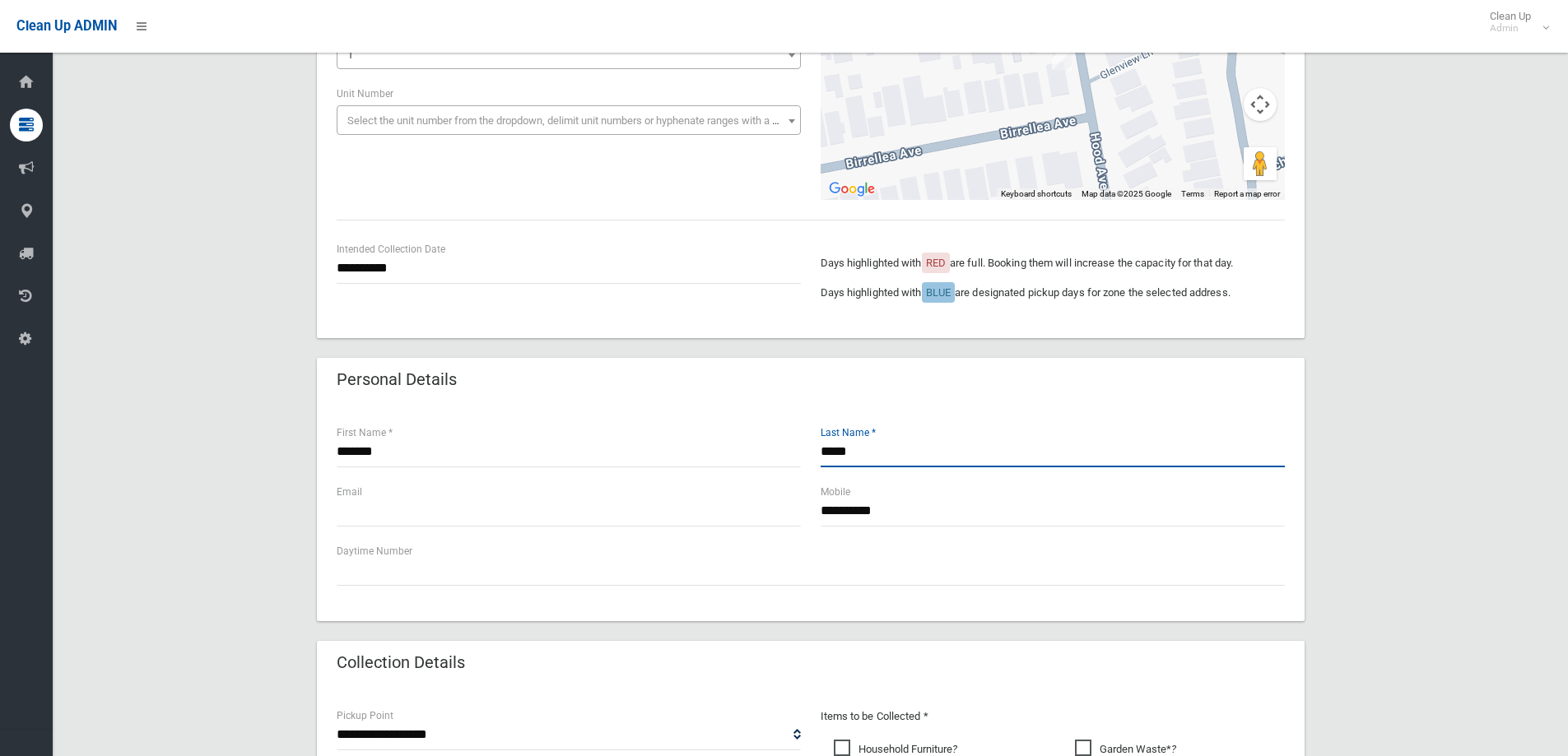
drag, startPoint x: 866, startPoint y: 452, endPoint x: 818, endPoint y: 451, distance: 48.0
click at [818, 451] on div "***** Last Name *" at bounding box center [1052, 453] width 484 height 59
paste input "******"
type input "**********"
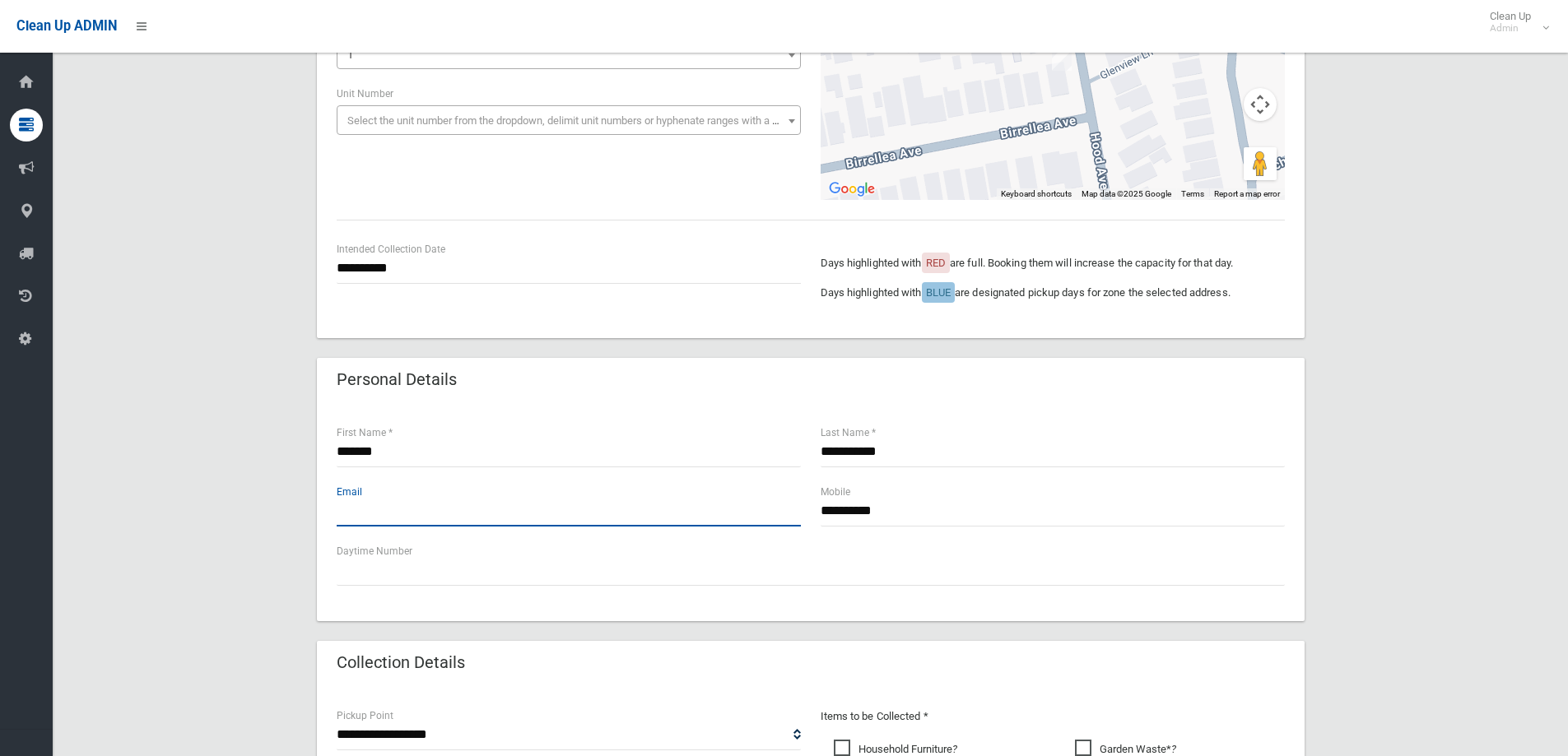
click at [377, 519] on input "text" at bounding box center [569, 511] width 465 height 30
type input "**********"
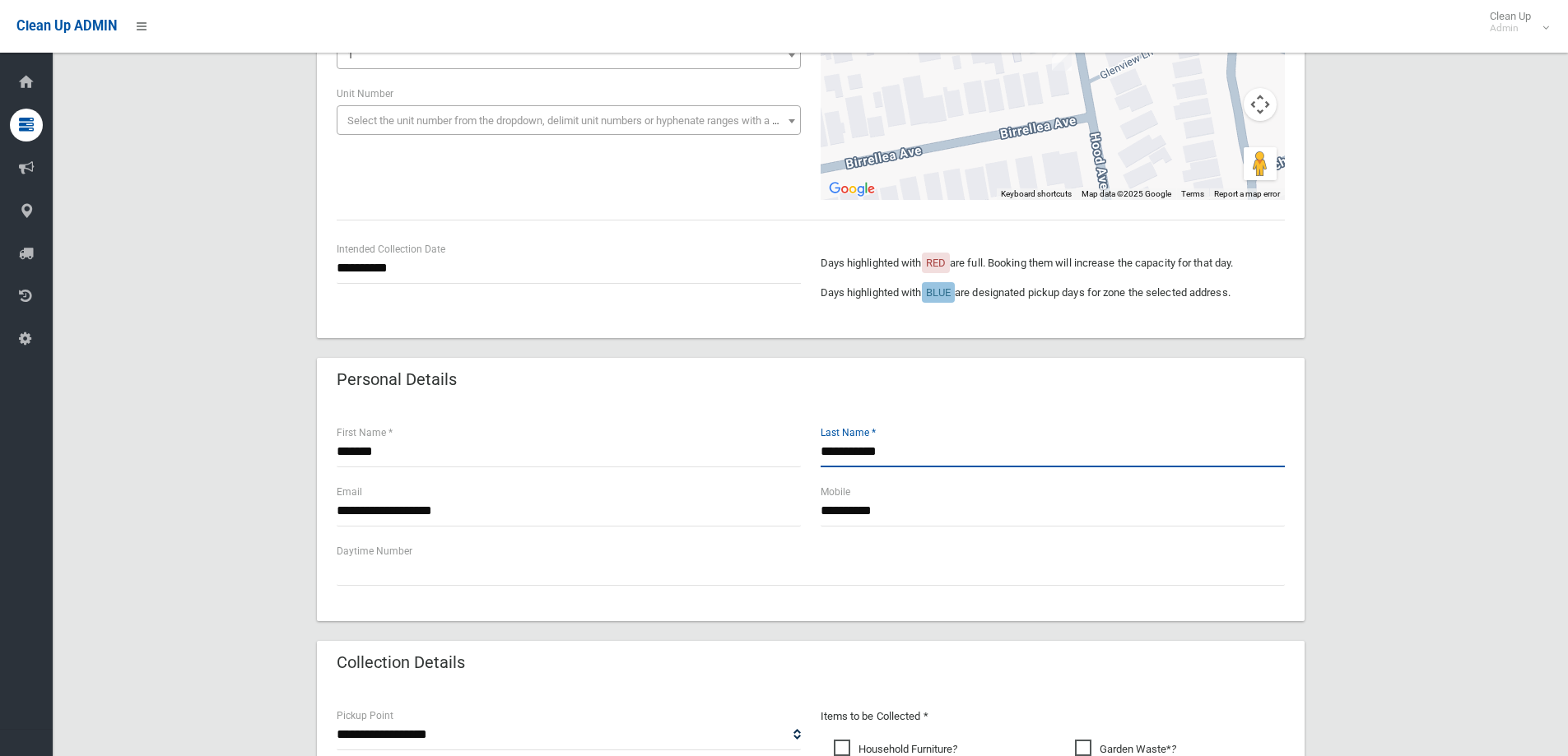
click at [935, 455] on input "**********" at bounding box center [1053, 452] width 465 height 30
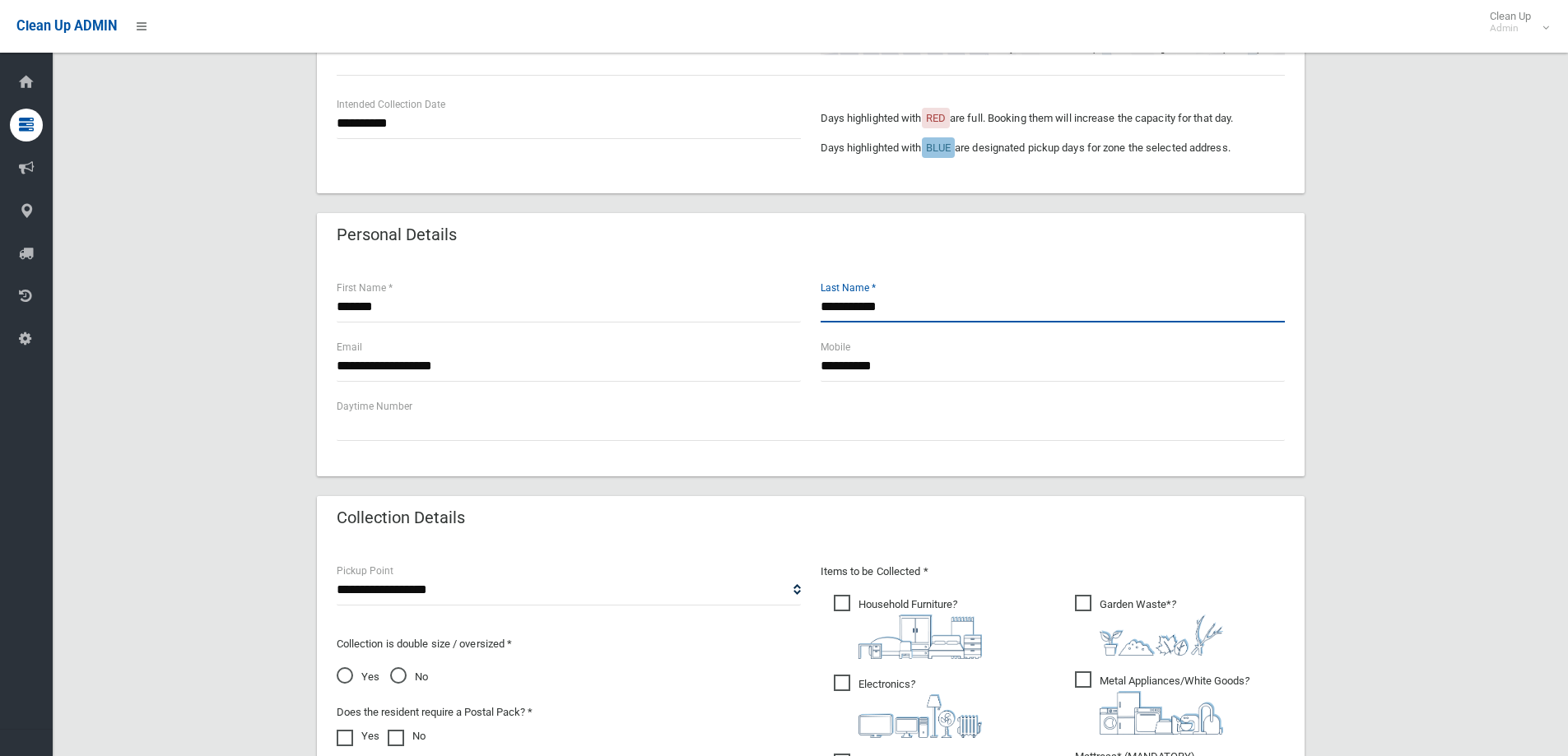
scroll to position [577, 0]
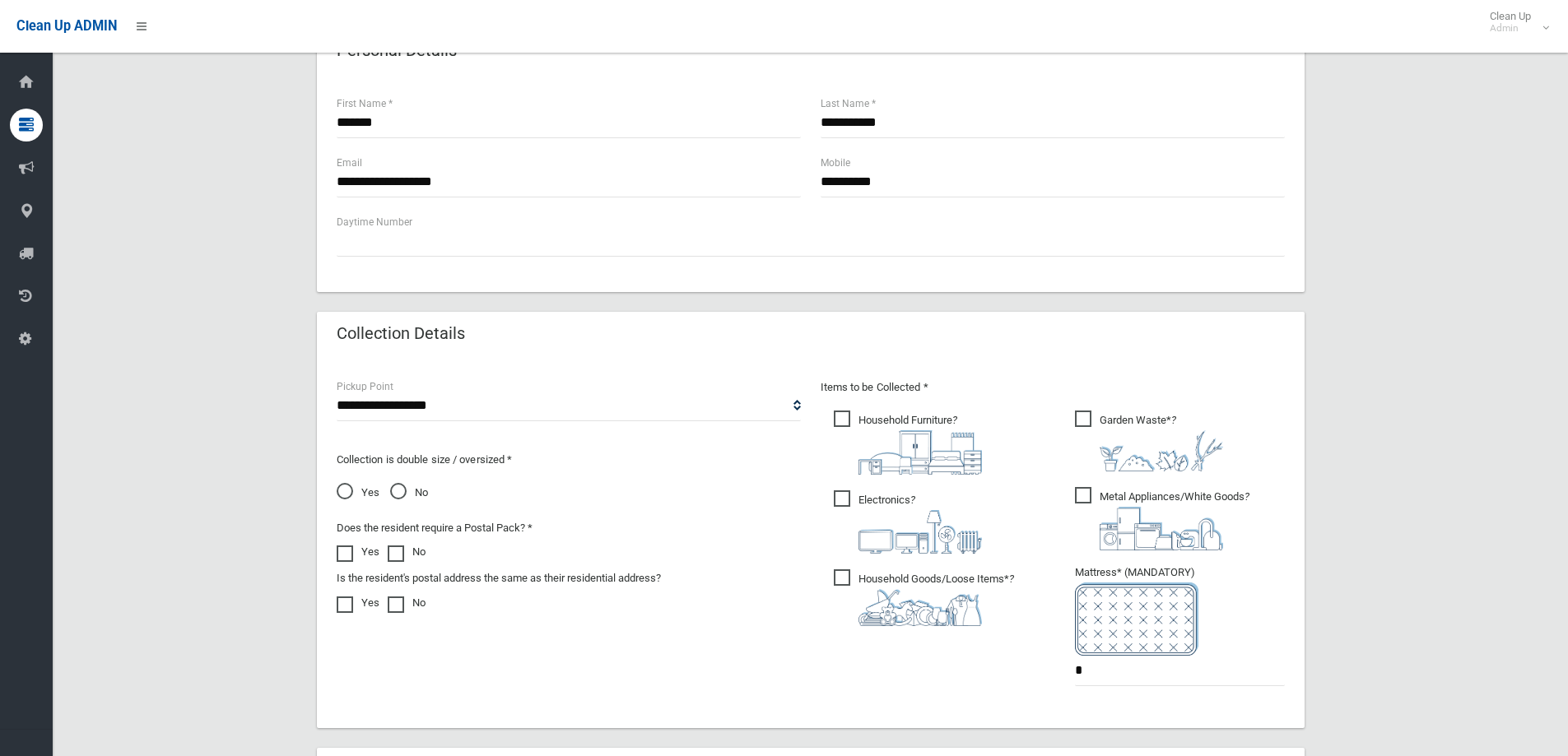
click at [896, 497] on span "Electronics ?" at bounding box center [907, 523] width 149 height 64
click at [862, 577] on span "Household Goods/Loose Items* ?" at bounding box center [924, 598] width 180 height 56
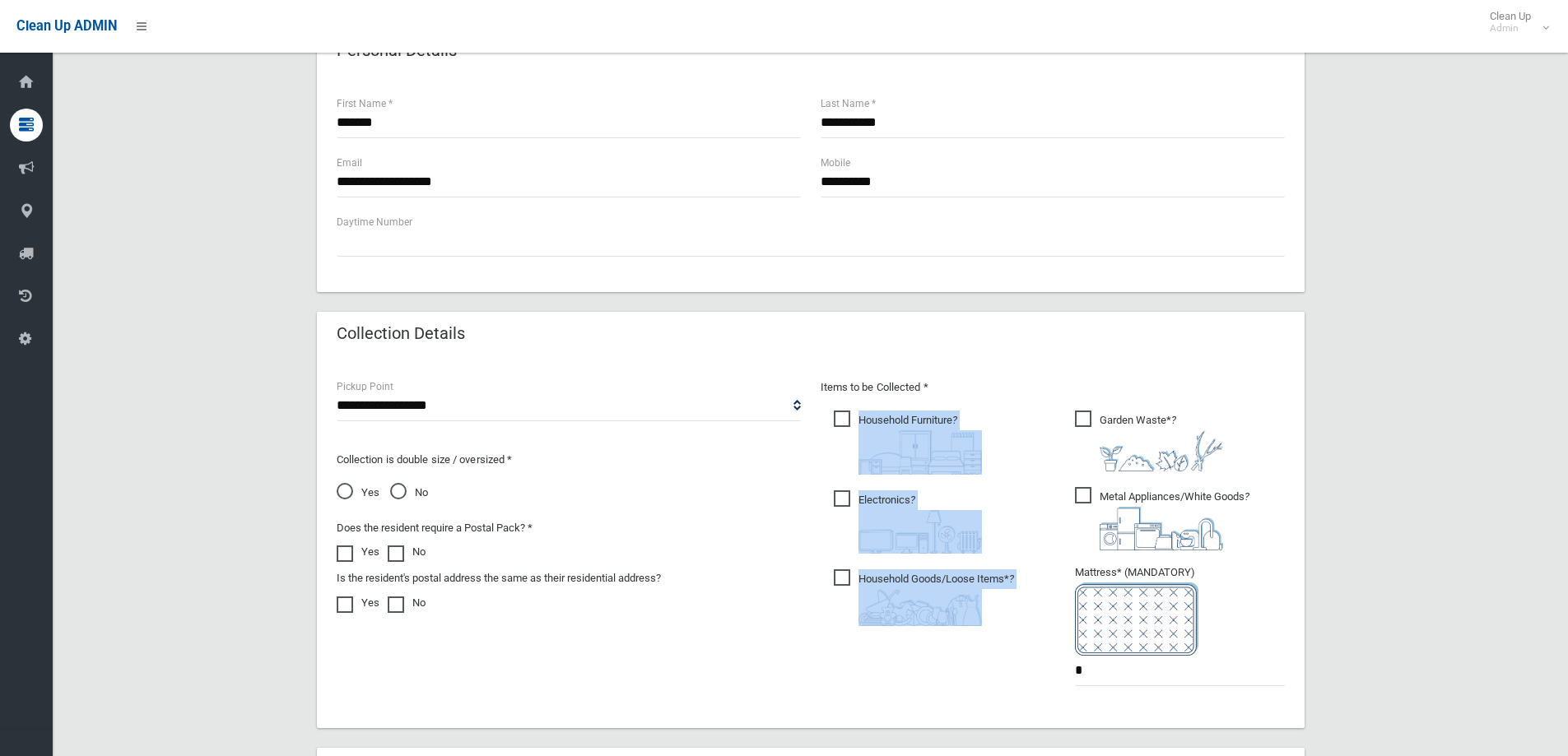
drag, startPoint x: 1087, startPoint y: 423, endPoint x: 1057, endPoint y: 460, distance: 47.6
click at [1057, 460] on div "Items to be Collected * Household Furniture ? *" at bounding box center [1052, 543] width 484 height 331
click at [1063, 454] on ul "Garden Waste* ? *" at bounding box center [1173, 553] width 223 height 291
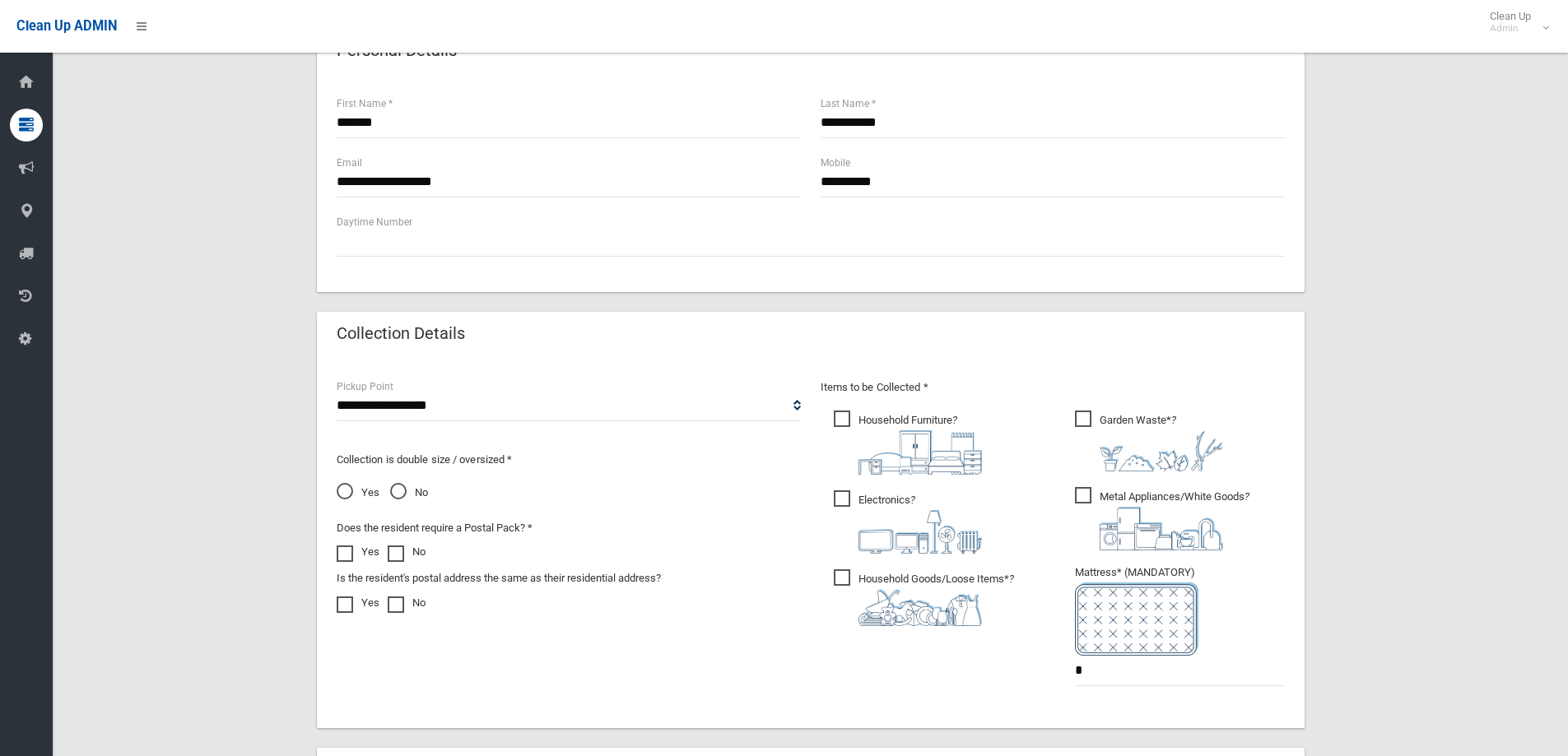
click at [1082, 415] on span "Garden Waste* ?" at bounding box center [1149, 441] width 149 height 61
click at [1083, 491] on span "Metal Appliances/White Goods ?" at bounding box center [1163, 519] width 175 height 64
click at [842, 490] on label "Electronics ?" at bounding box center [907, 520] width 149 height 66
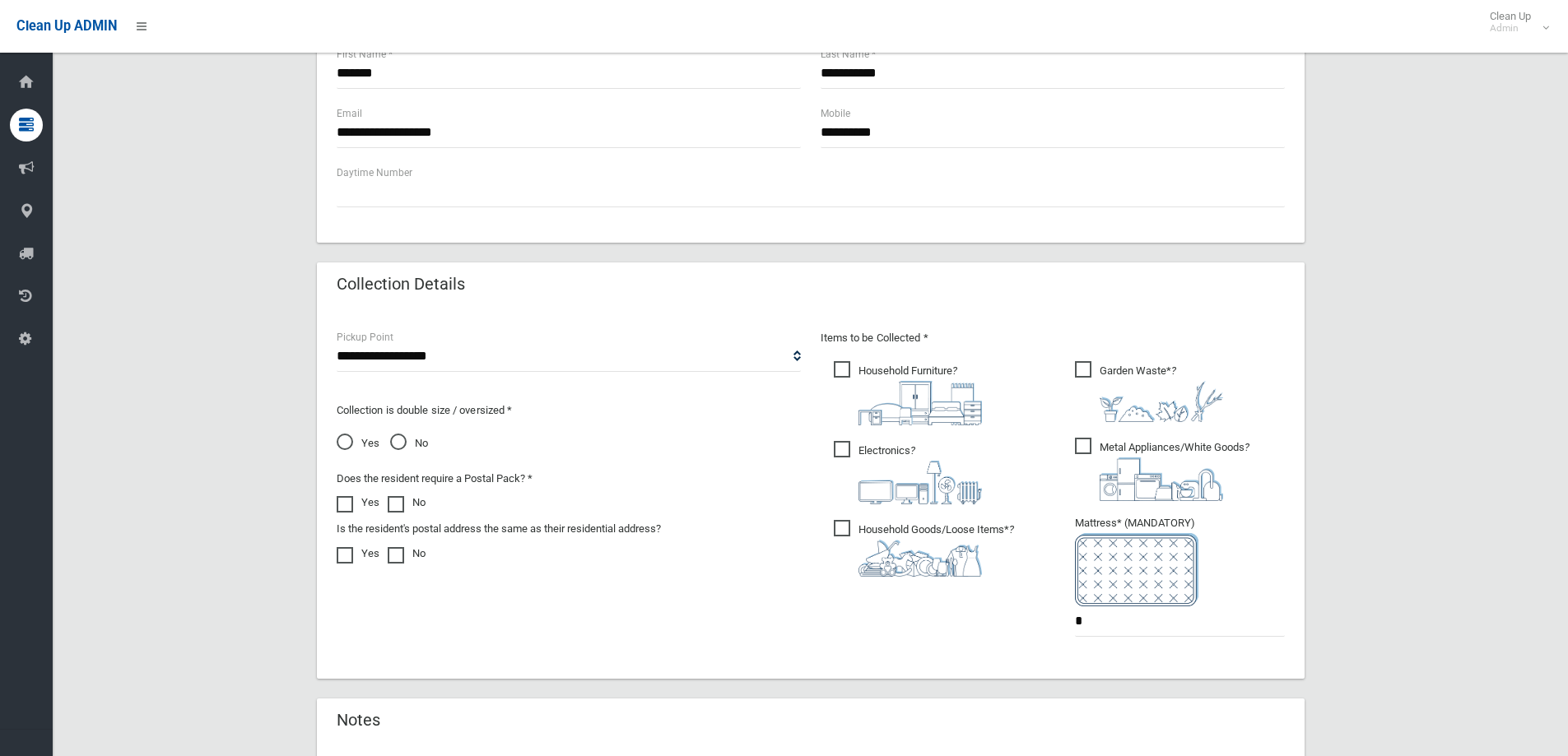
scroll to position [823, 0]
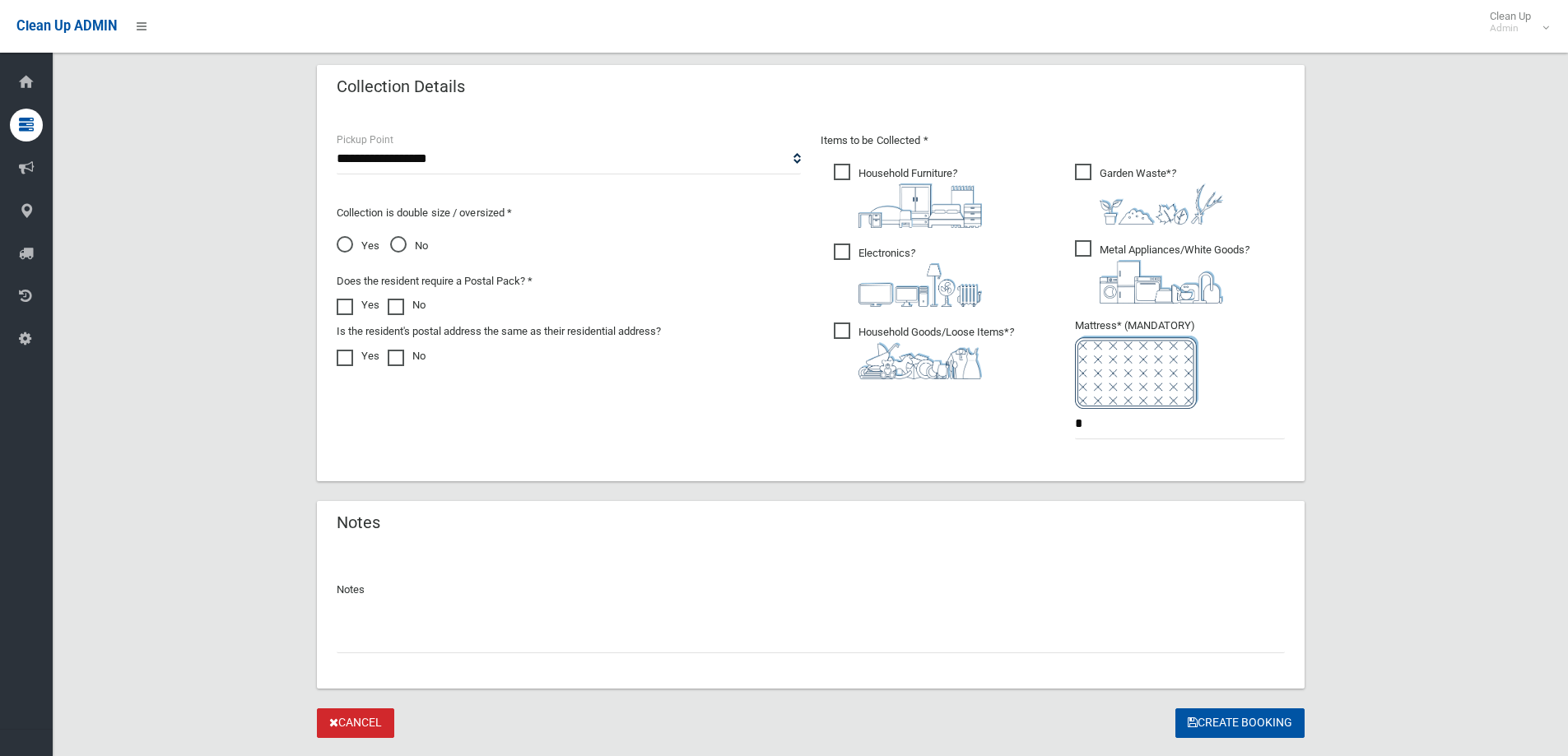
click at [1127, 173] on span "Garden Waste* ?" at bounding box center [1149, 194] width 149 height 61
click at [1225, 724] on button "Create Booking" at bounding box center [1240, 723] width 129 height 30
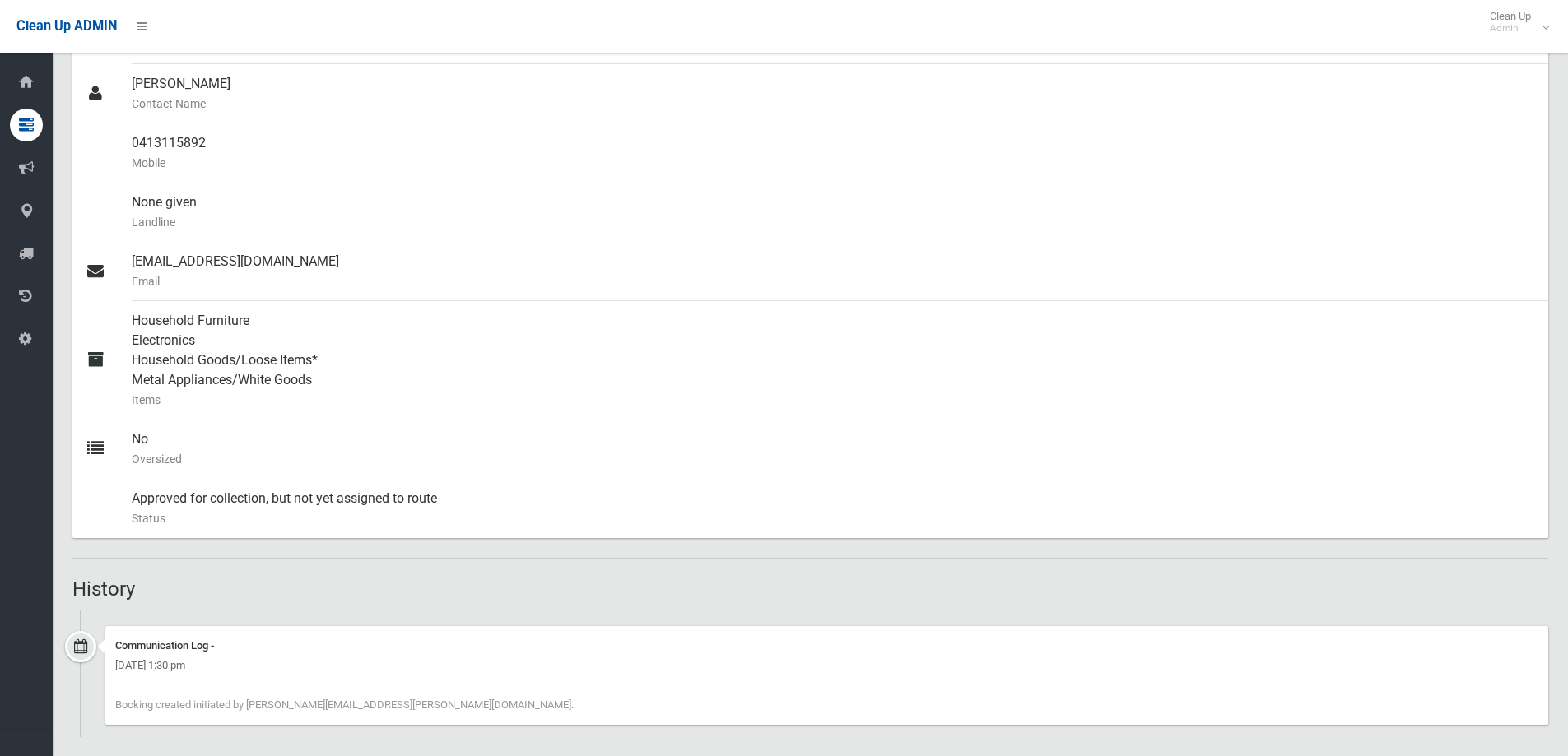
scroll to position [514, 0]
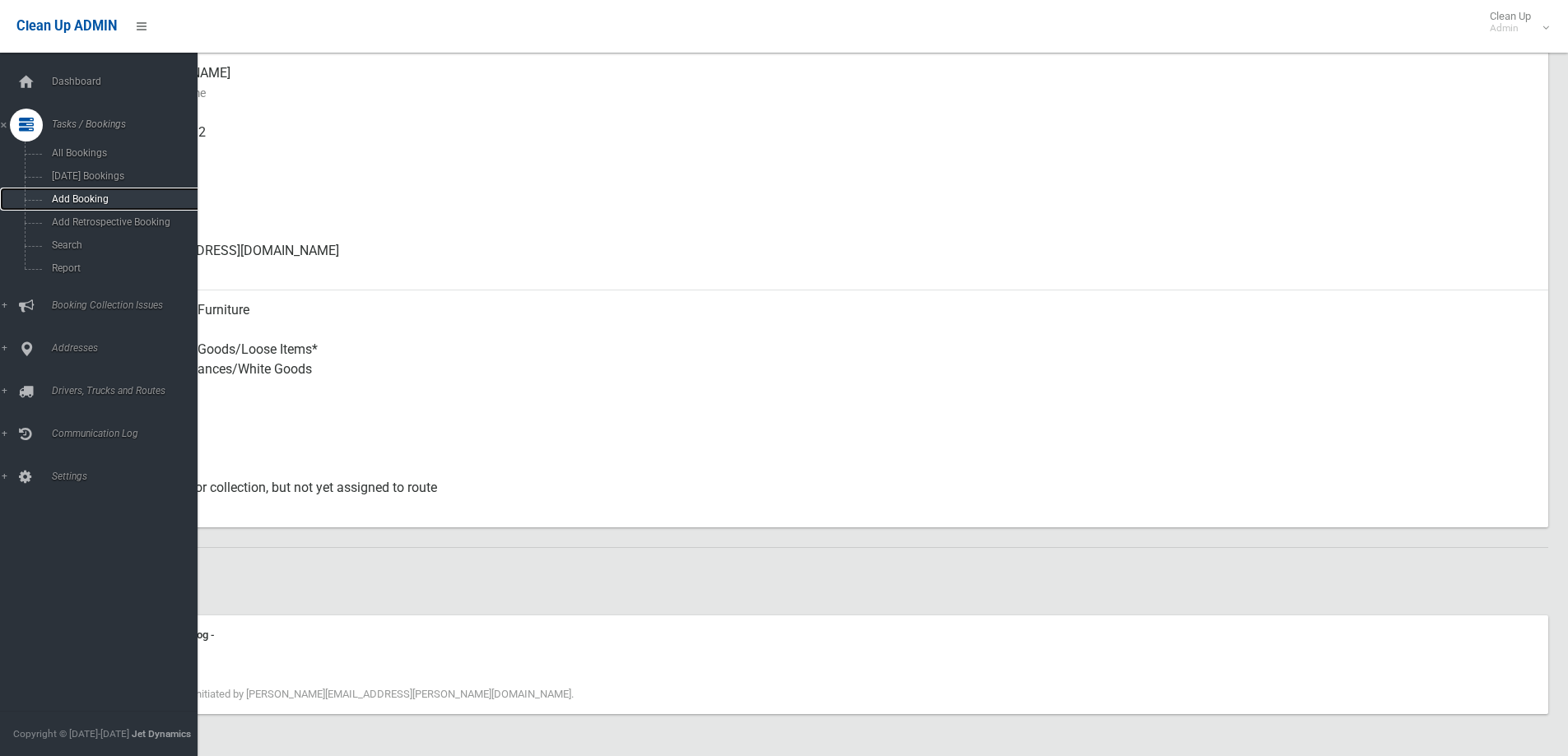
click at [87, 200] on span "Add Booking" at bounding box center [122, 199] width 149 height 12
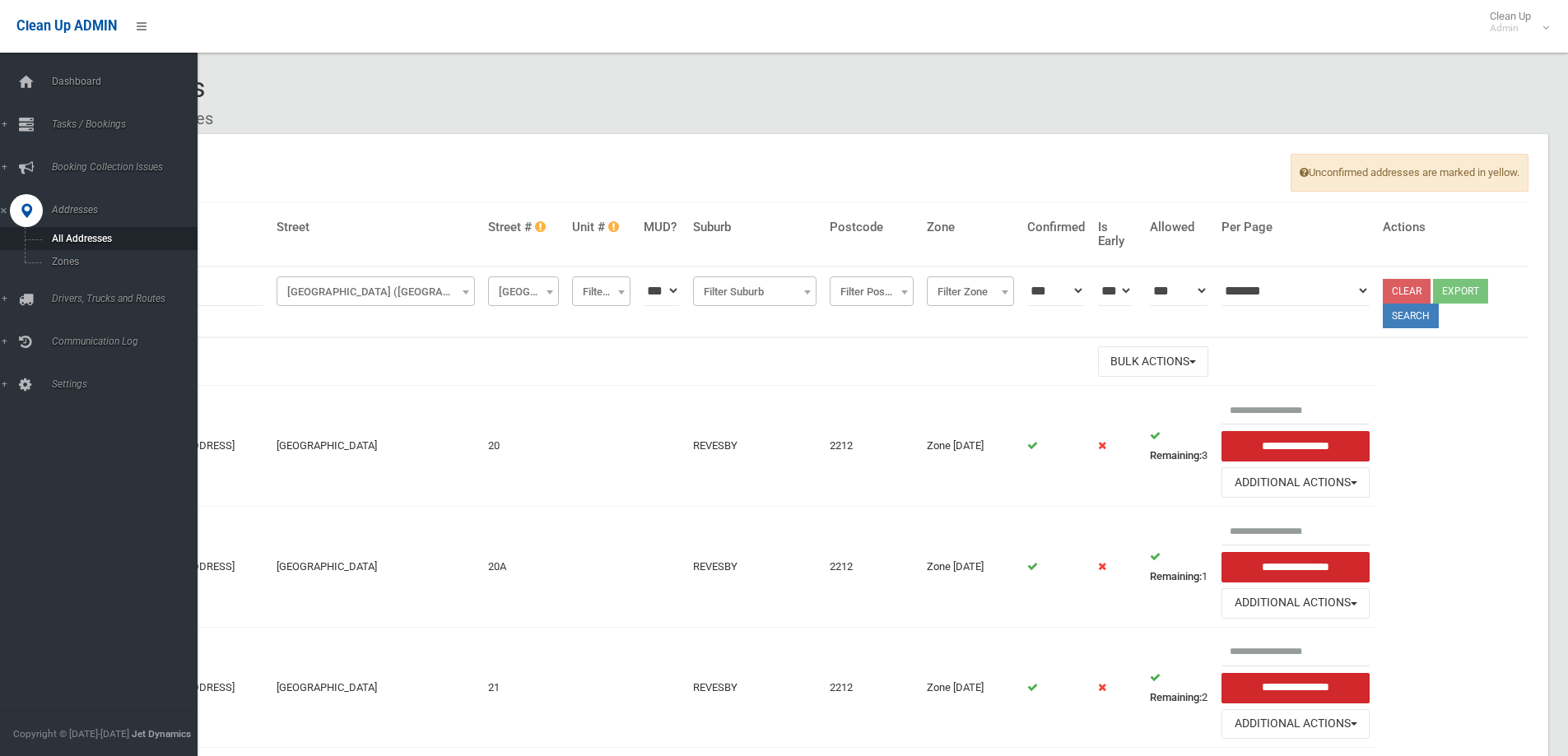
scroll to position [412, 0]
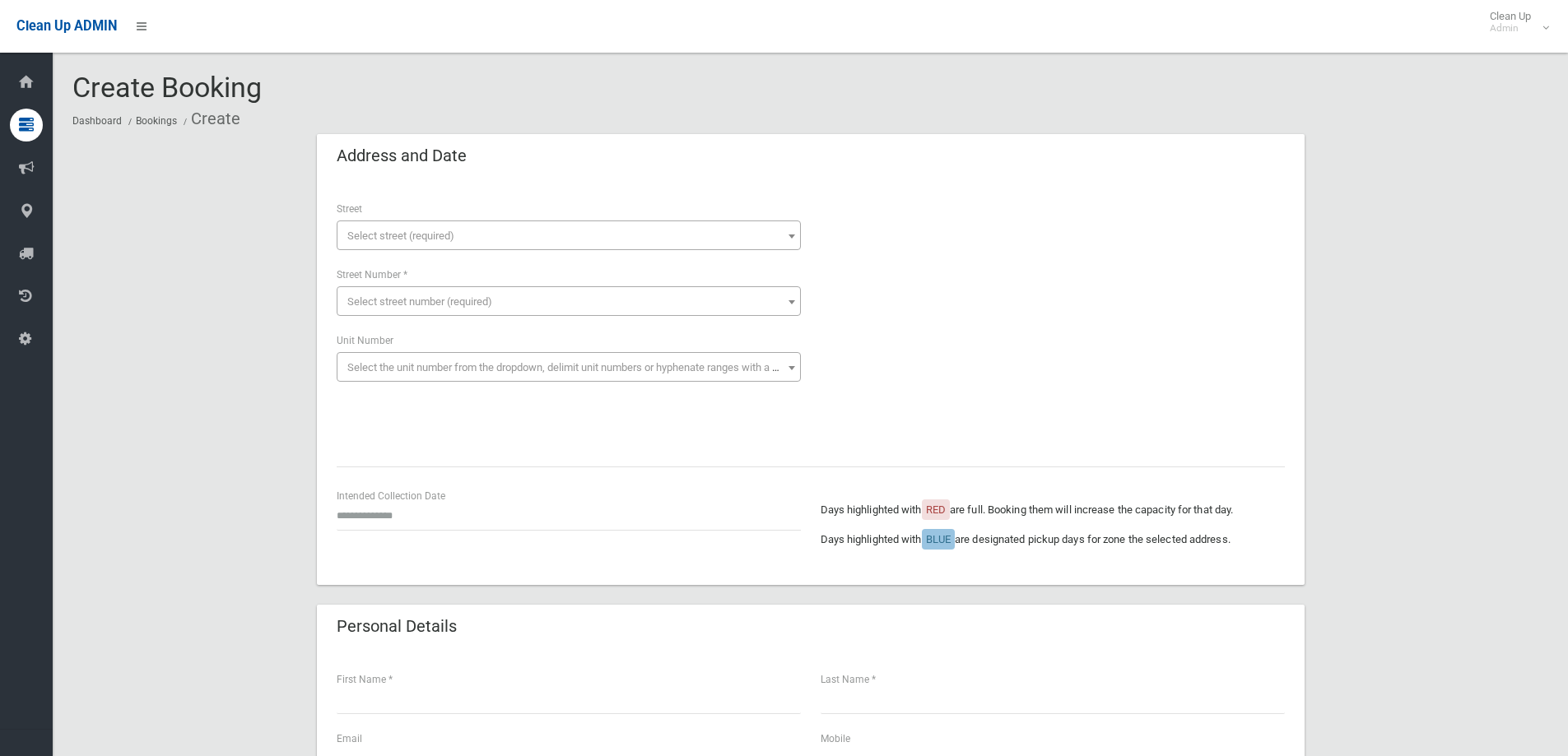
click at [398, 239] on span "Select street (required)" at bounding box center [400, 236] width 107 height 13
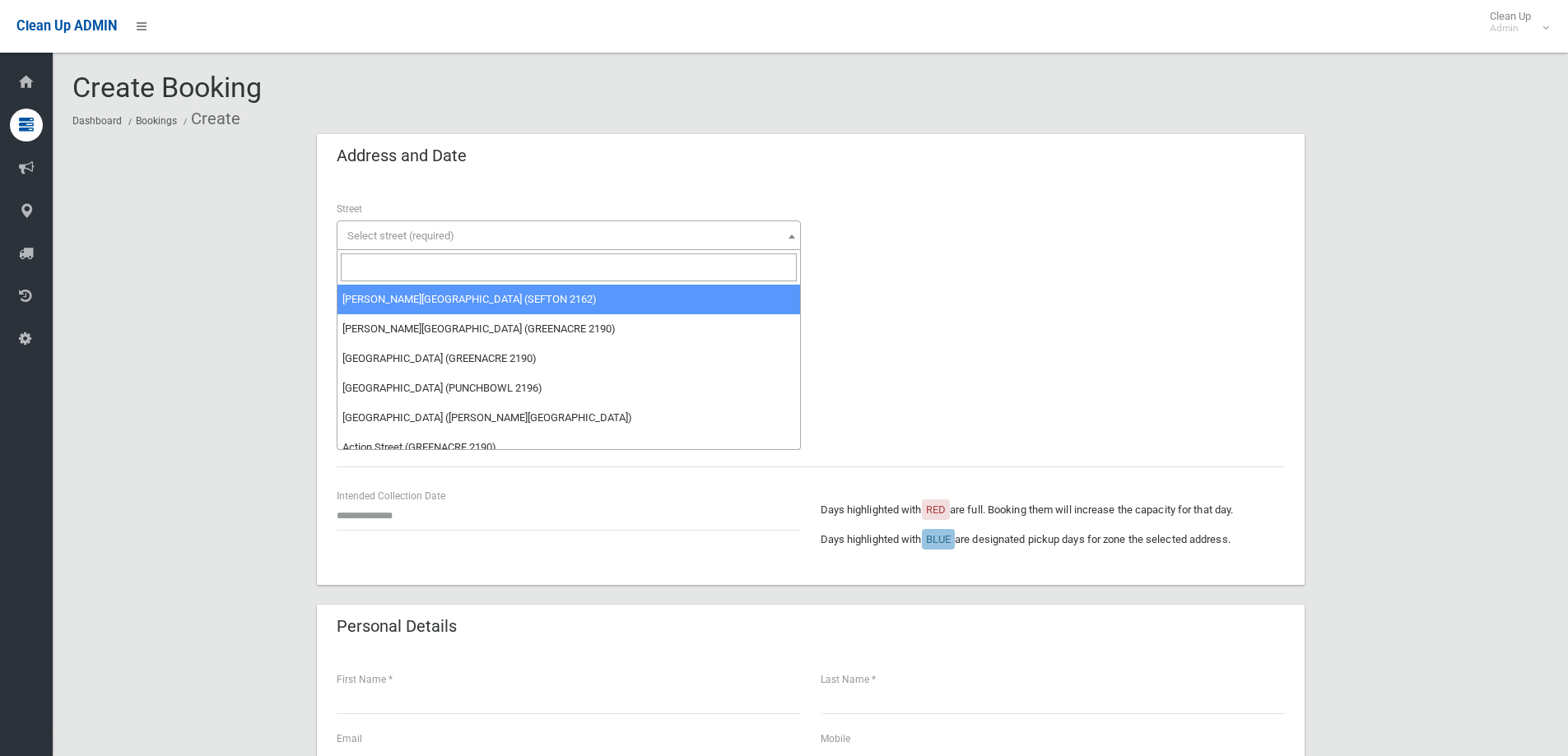
click at [391, 278] on input "search" at bounding box center [569, 267] width 456 height 28
type input "*"
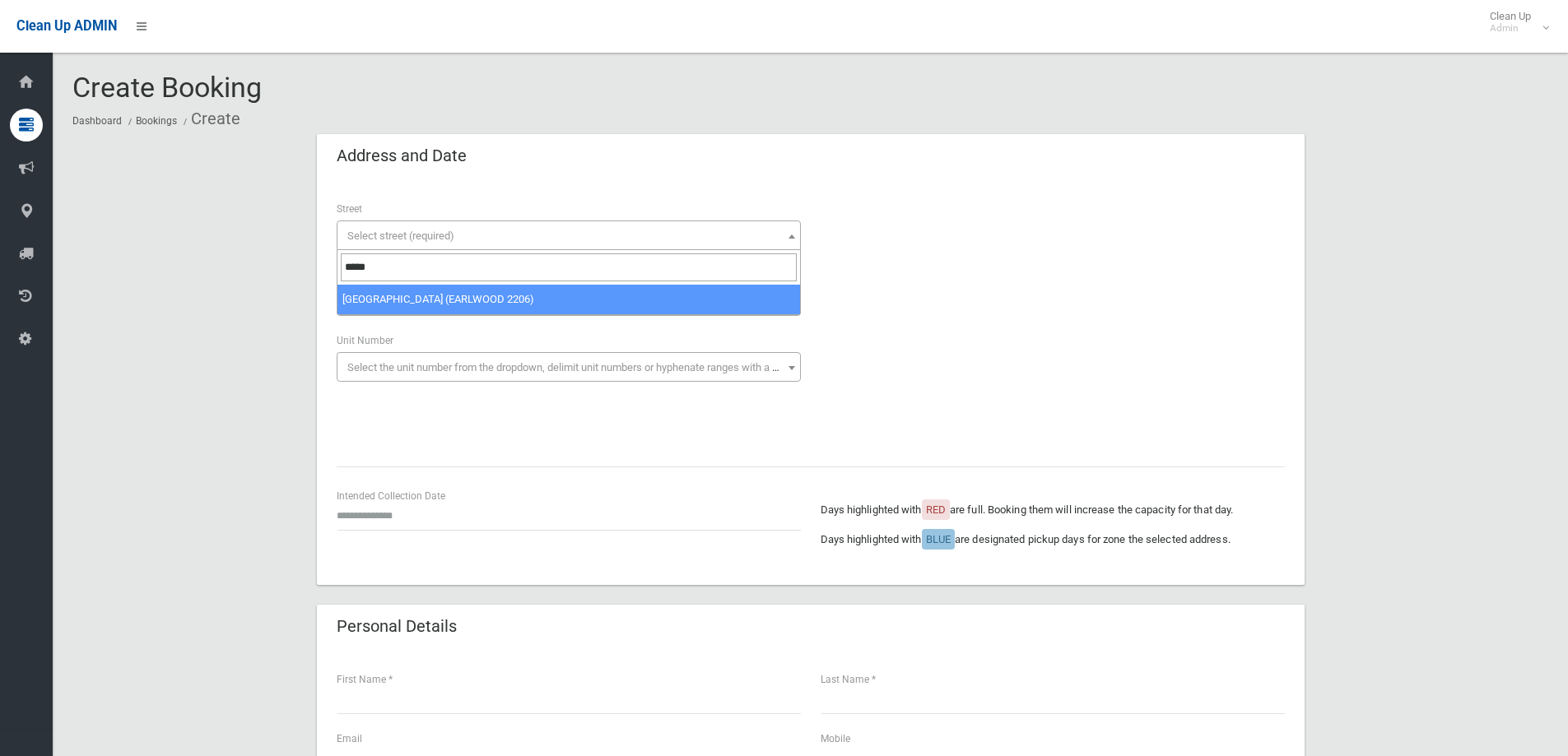
type input "*****"
select select "***"
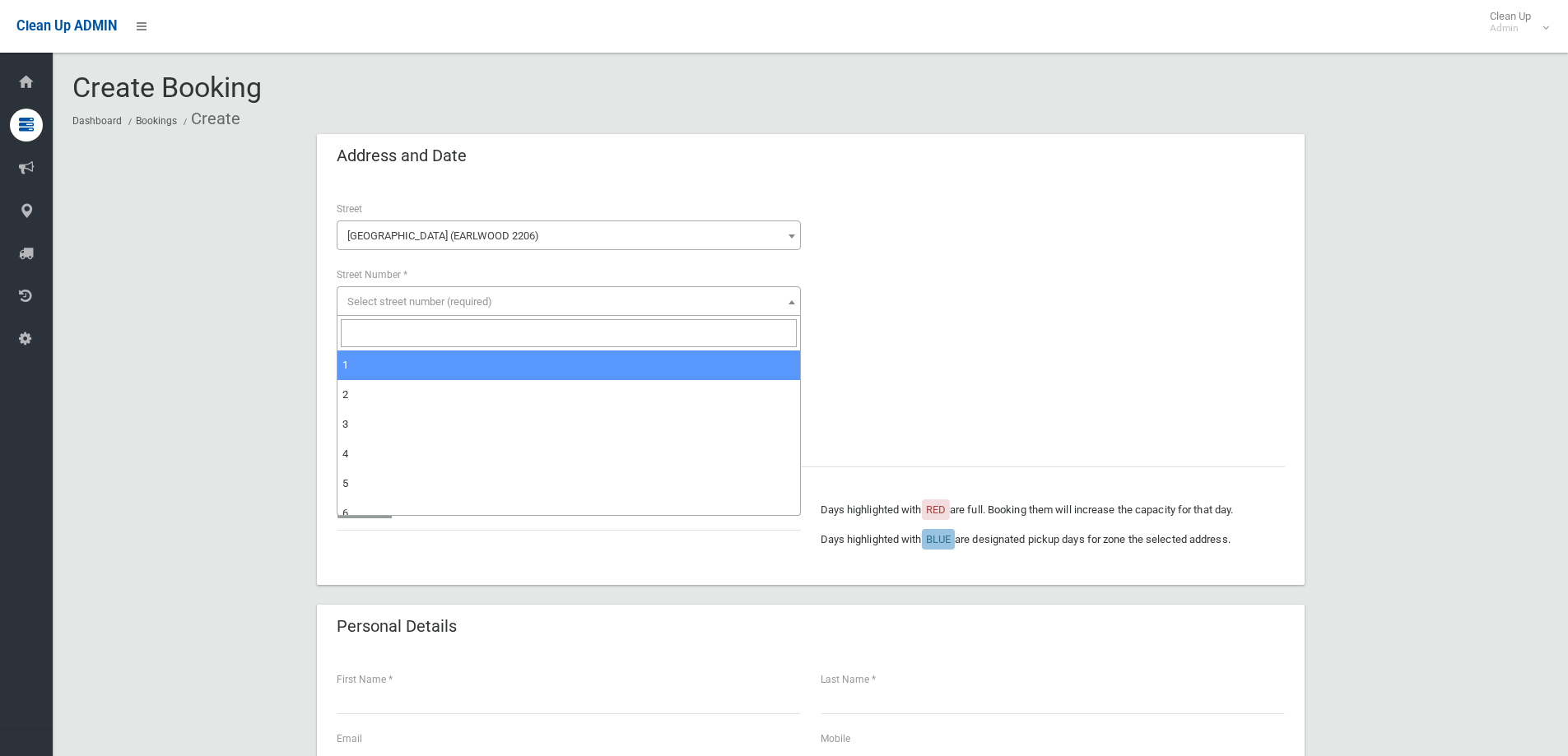
click at [407, 301] on span "Select street number (required)" at bounding box center [419, 301] width 145 height 13
click at [398, 340] on input "search" at bounding box center [569, 333] width 456 height 28
type input "*"
select select "*"
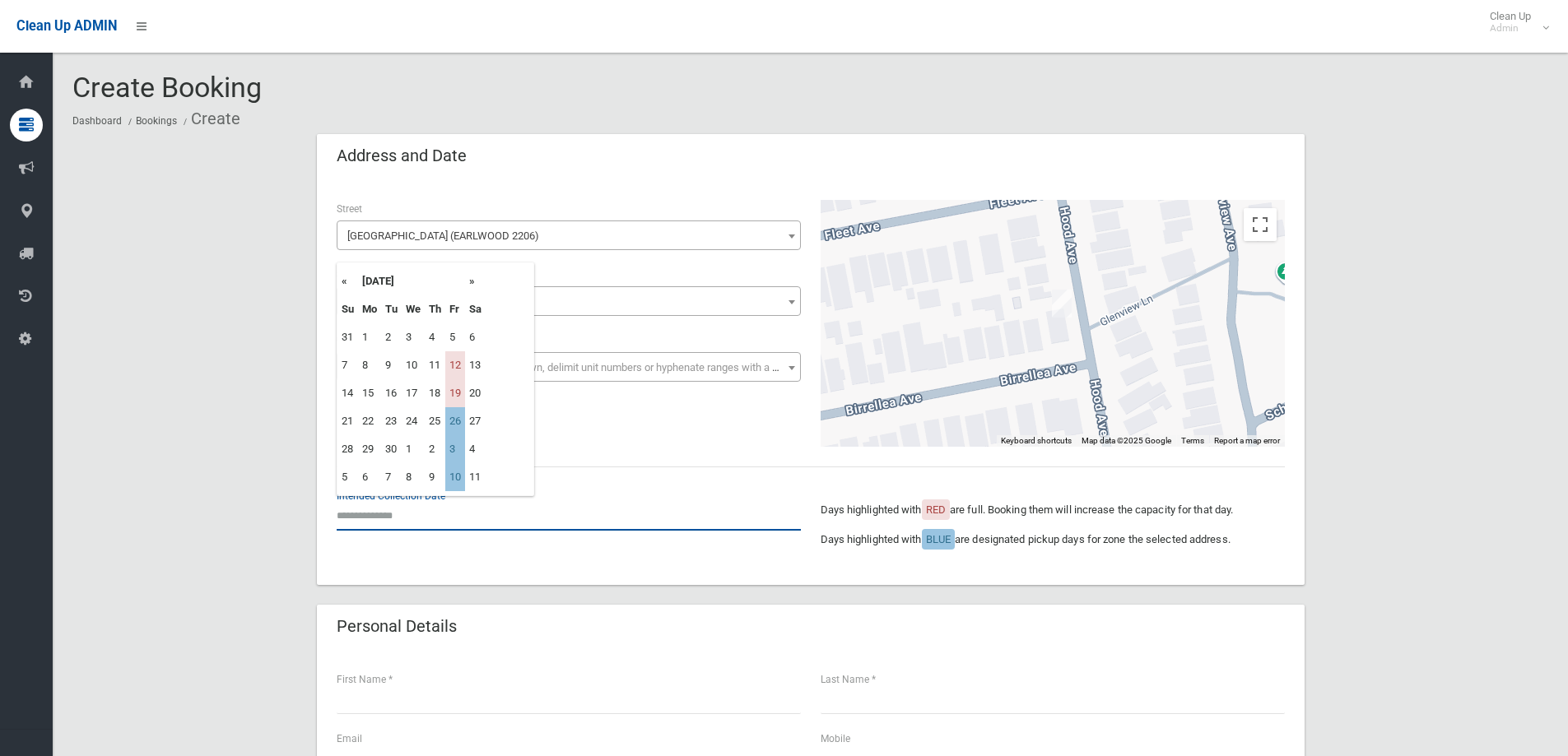
click at [401, 516] on input "text" at bounding box center [569, 515] width 465 height 30
click at [344, 281] on th "«" at bounding box center [347, 281] width 21 height 28
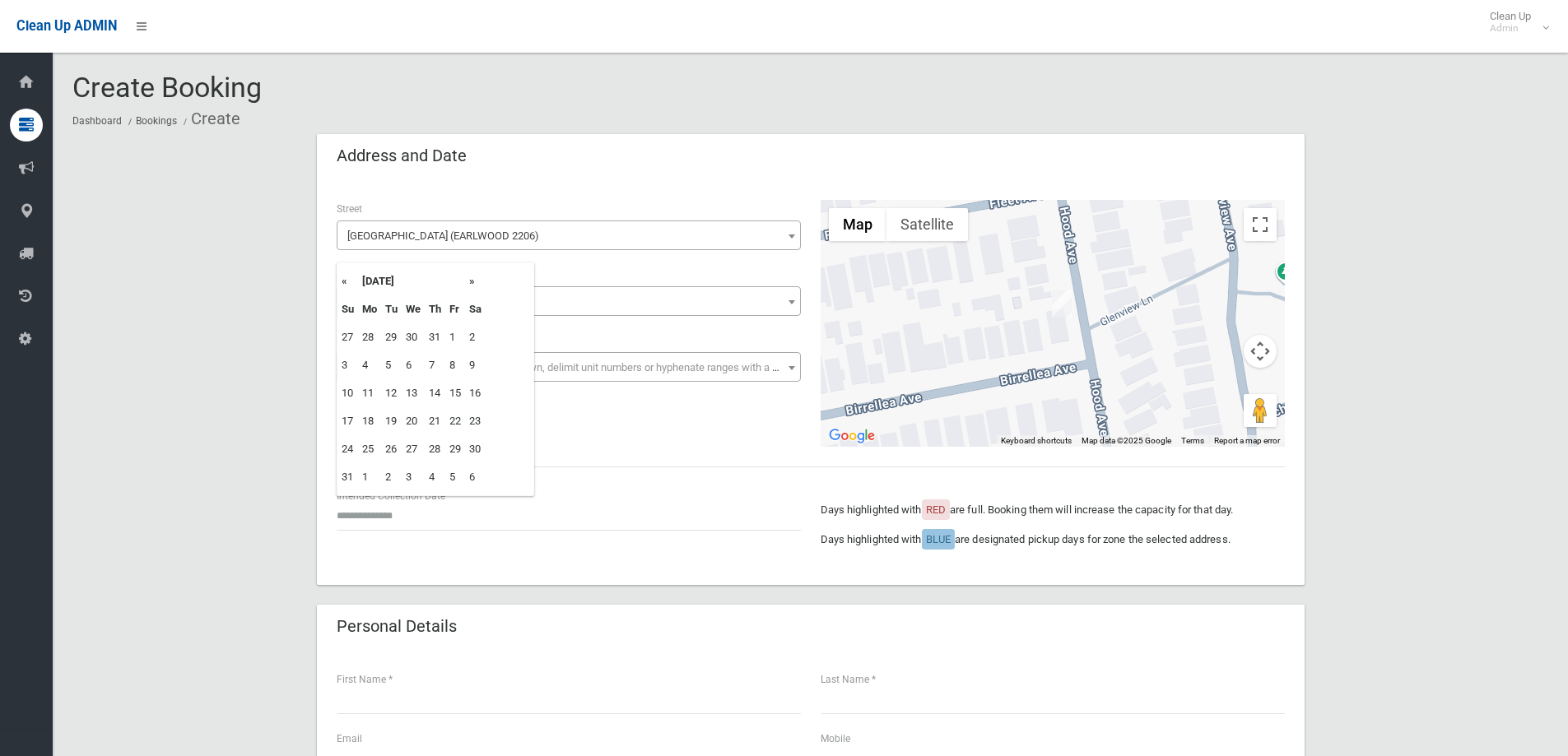
click at [470, 280] on th "»" at bounding box center [476, 281] width 21 height 28
click at [637, 427] on div "**********" at bounding box center [811, 323] width 968 height 247
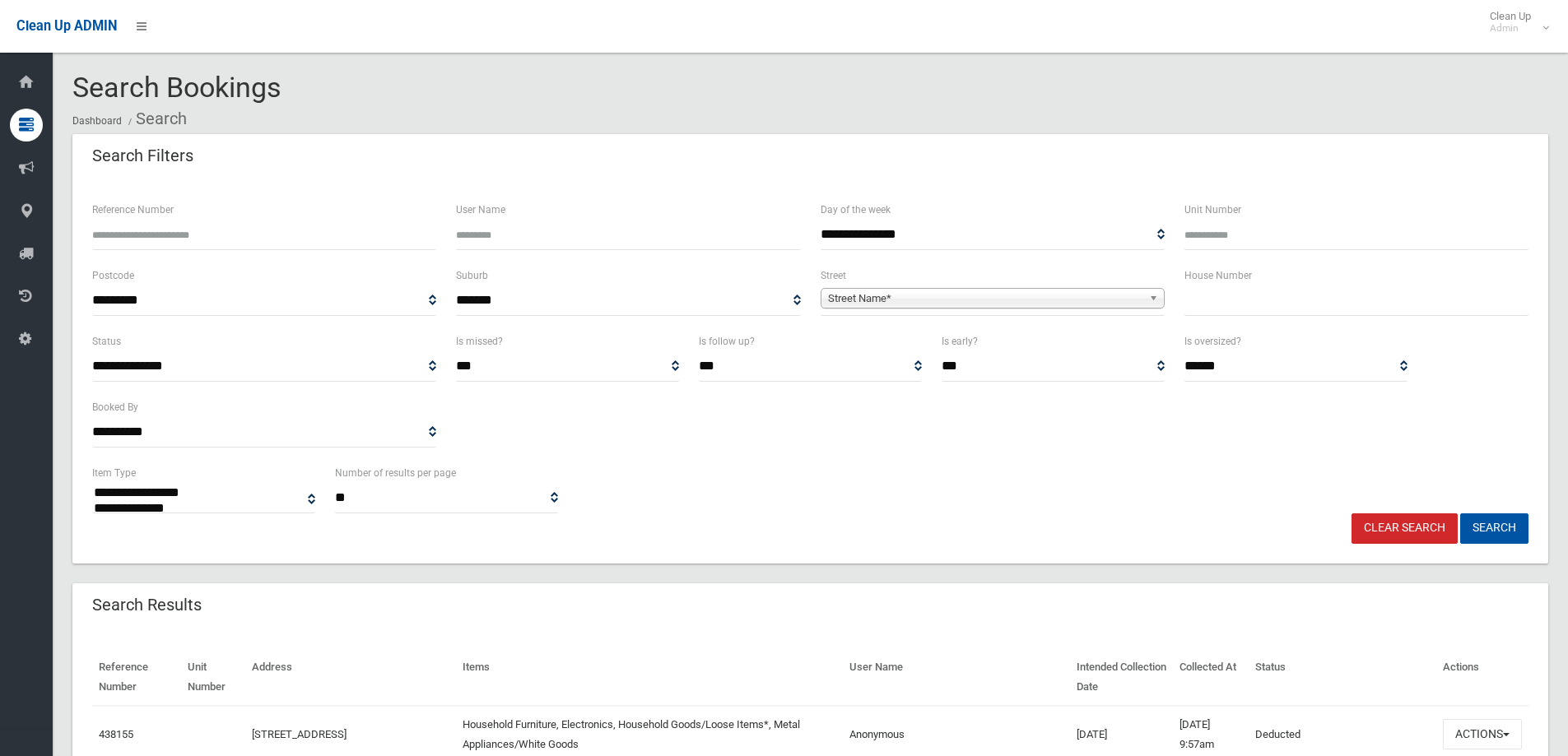
select select
